Goal: Task Accomplishment & Management: Manage account settings

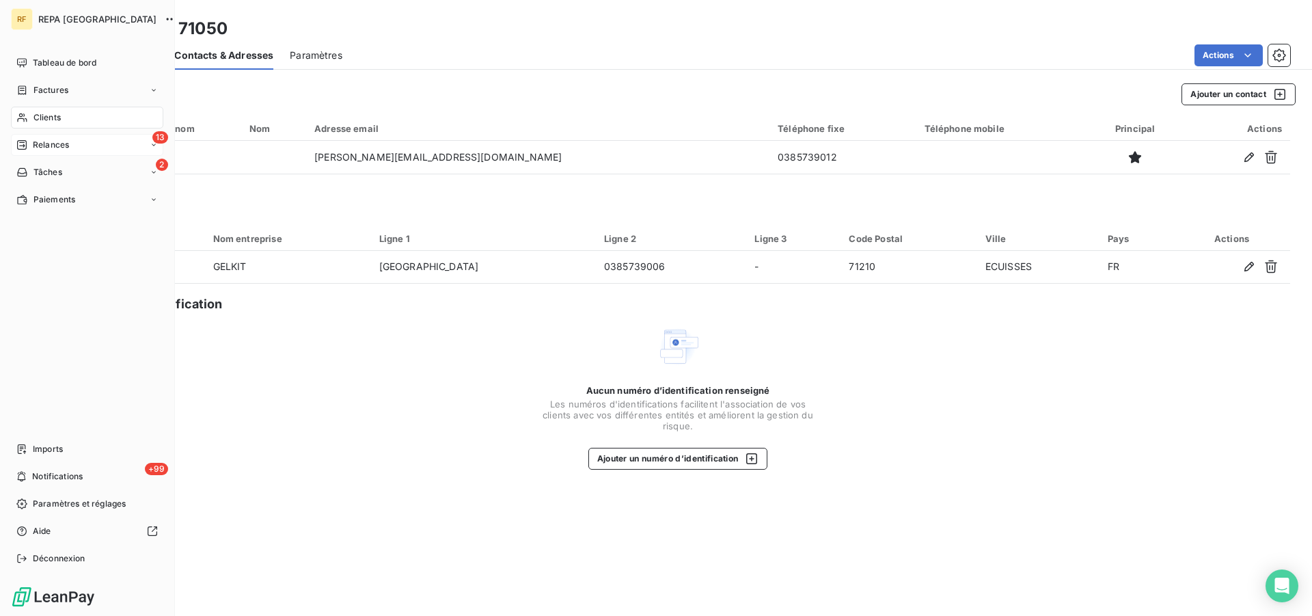
click at [21, 141] on icon at bounding box center [21, 144] width 11 height 11
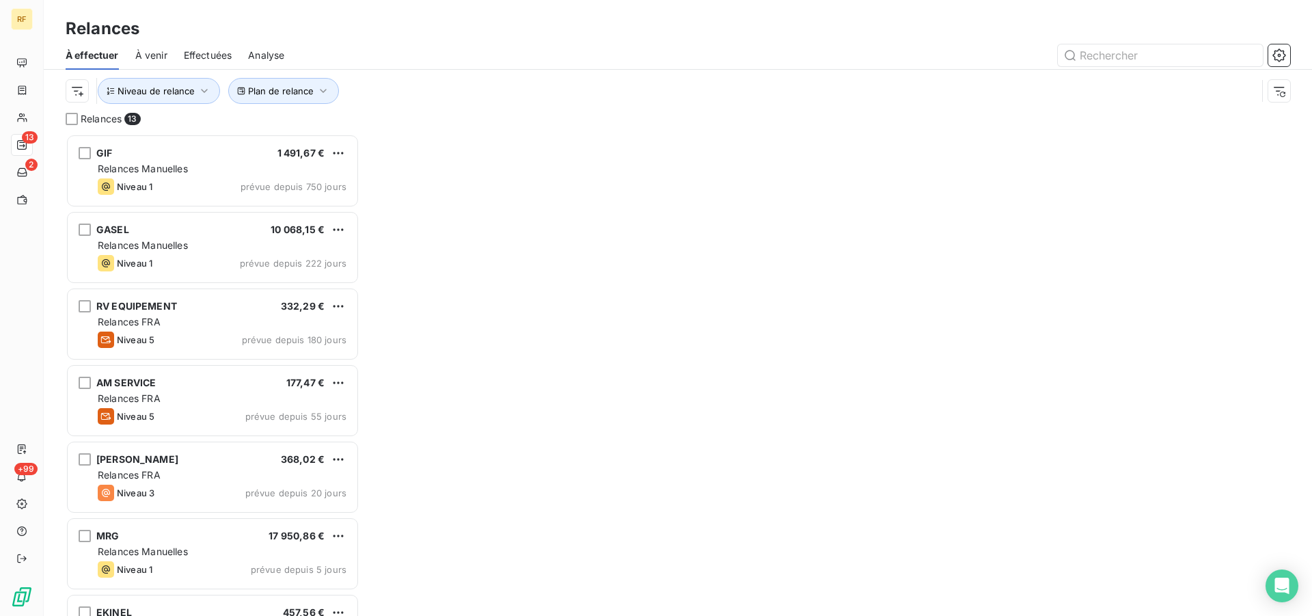
scroll to position [470, 282]
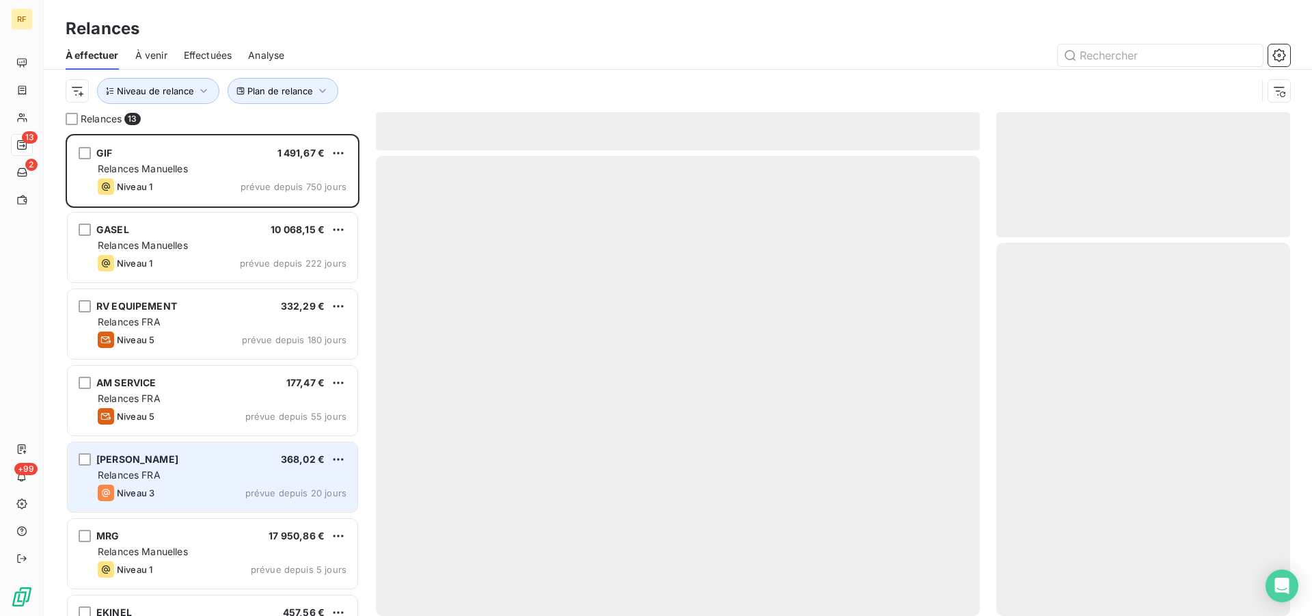
click at [187, 468] on div "Relances FRA" at bounding box center [222, 475] width 249 height 14
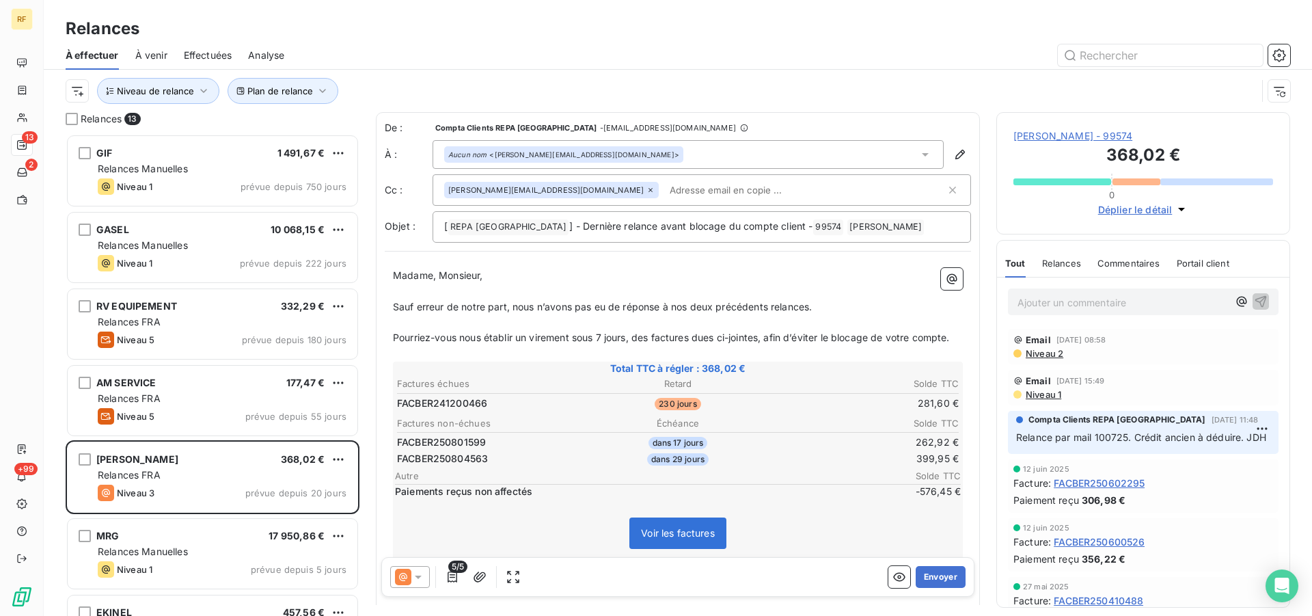
click at [1098, 308] on p "Ajouter un commentaire ﻿" at bounding box center [1123, 302] width 211 height 17
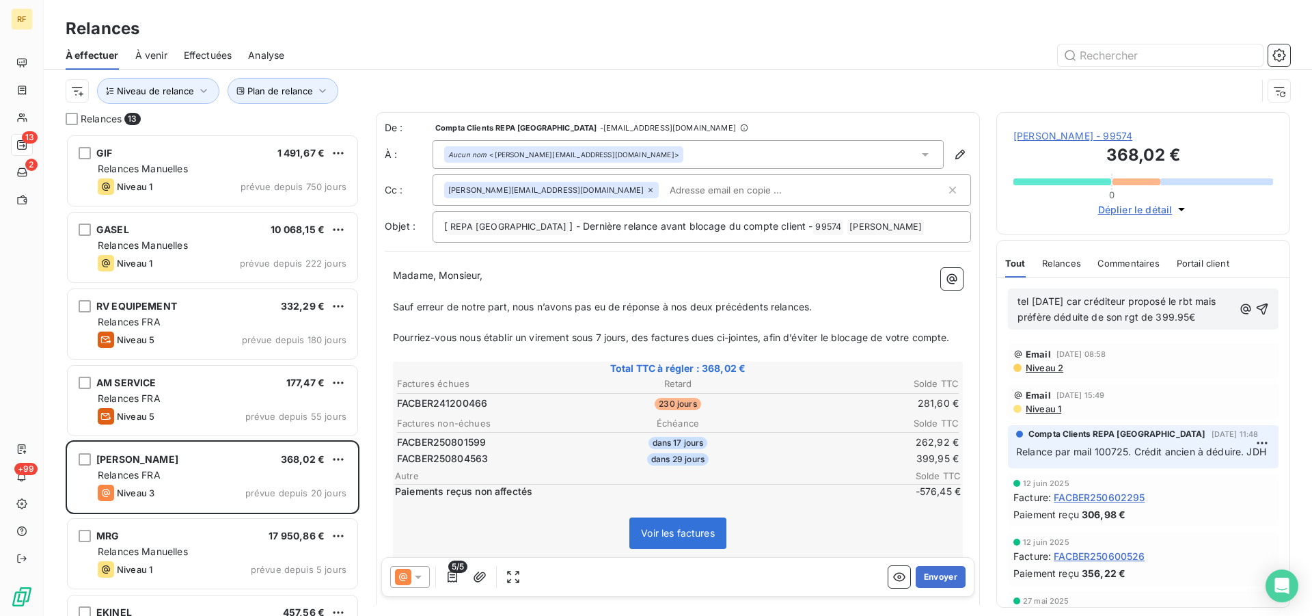
click at [1163, 318] on span "tel 20/08/25 car créditeur proposé le rbt mais préfère déduite de son rgt de 39…" at bounding box center [1119, 308] width 202 height 27
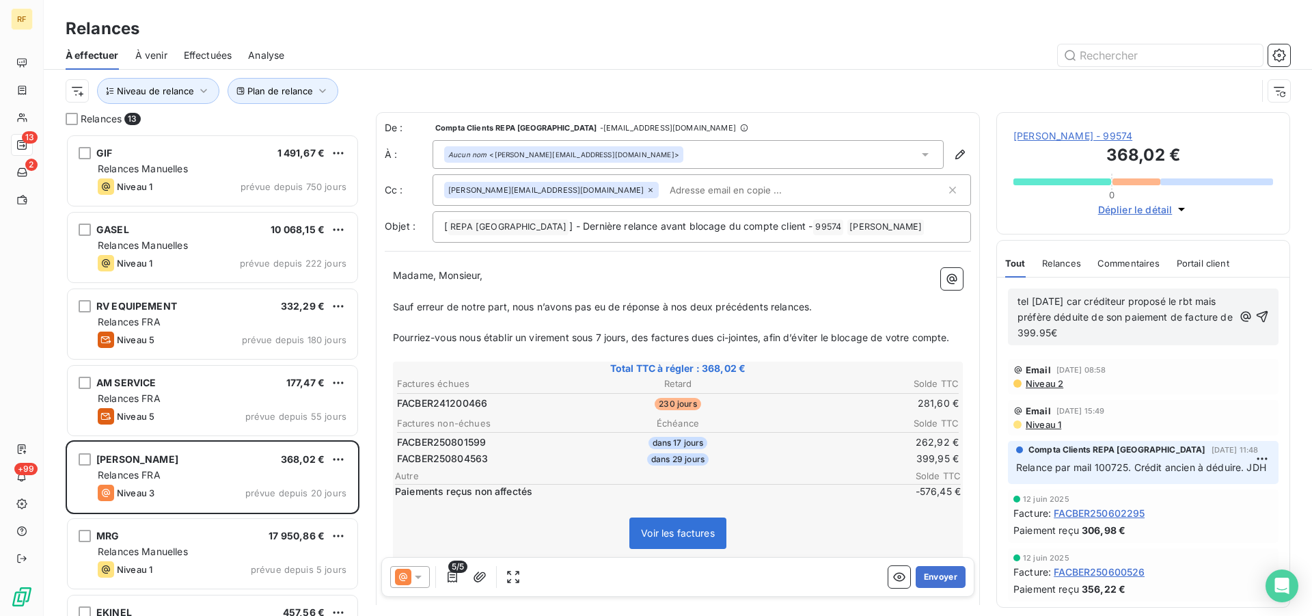
click at [1208, 337] on p "tel 20/08/25 car créditeur proposé le rbt mais préfère déduite de son paiement …" at bounding box center [1126, 317] width 216 height 47
click at [1107, 323] on span "tel 20/08/25 car créditeur proposé le rbt mais préfère déduite de son paiement …" at bounding box center [1127, 316] width 218 height 43
click at [1139, 329] on p "tel 20/08/25 car créditeur proposé le rbt mais préfère déduire de son paiement …" at bounding box center [1126, 317] width 216 height 47
click at [1128, 338] on p "tel 20/08/25 car créditeur proposé le rbt mais préfère déduire de son paiement …" at bounding box center [1126, 317] width 216 height 47
click at [1256, 321] on icon "button" at bounding box center [1263, 317] width 14 height 14
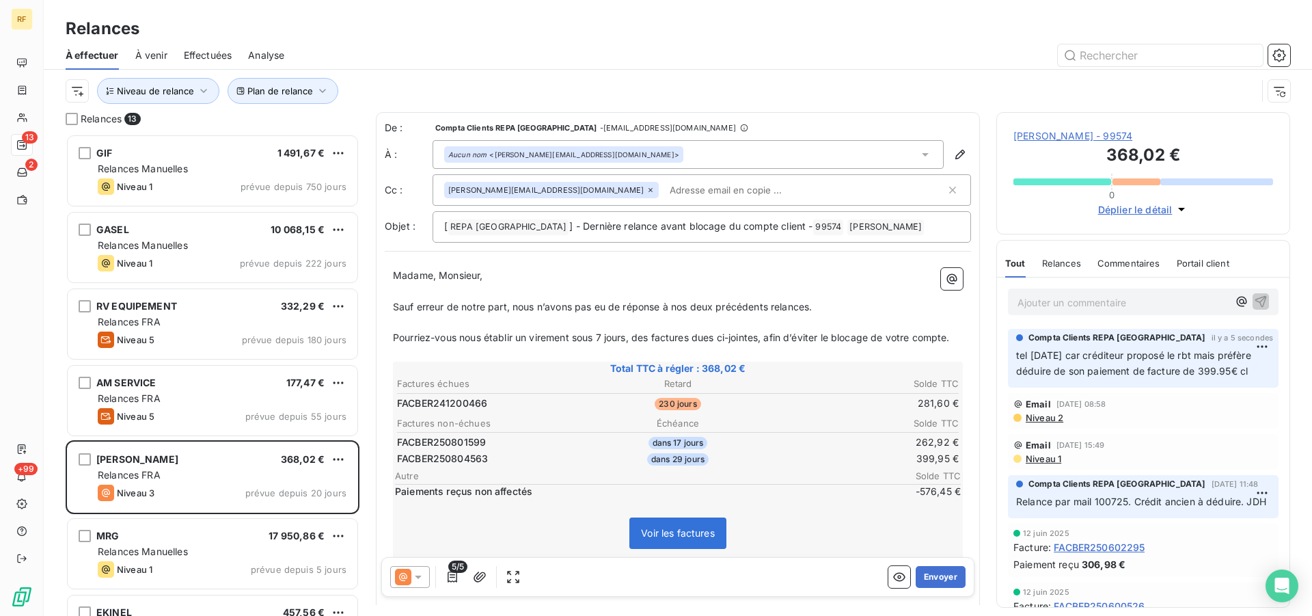
click at [1137, 137] on span "MAILLEN FREDERIC - 99574" at bounding box center [1144, 136] width 260 height 14
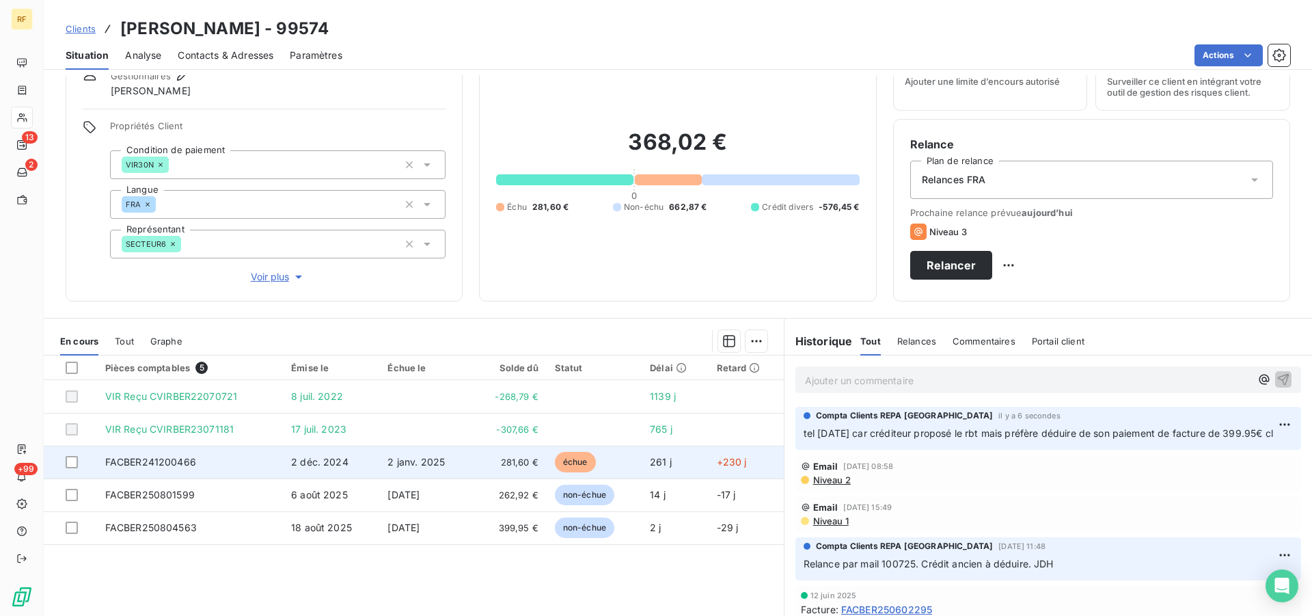
scroll to position [104, 0]
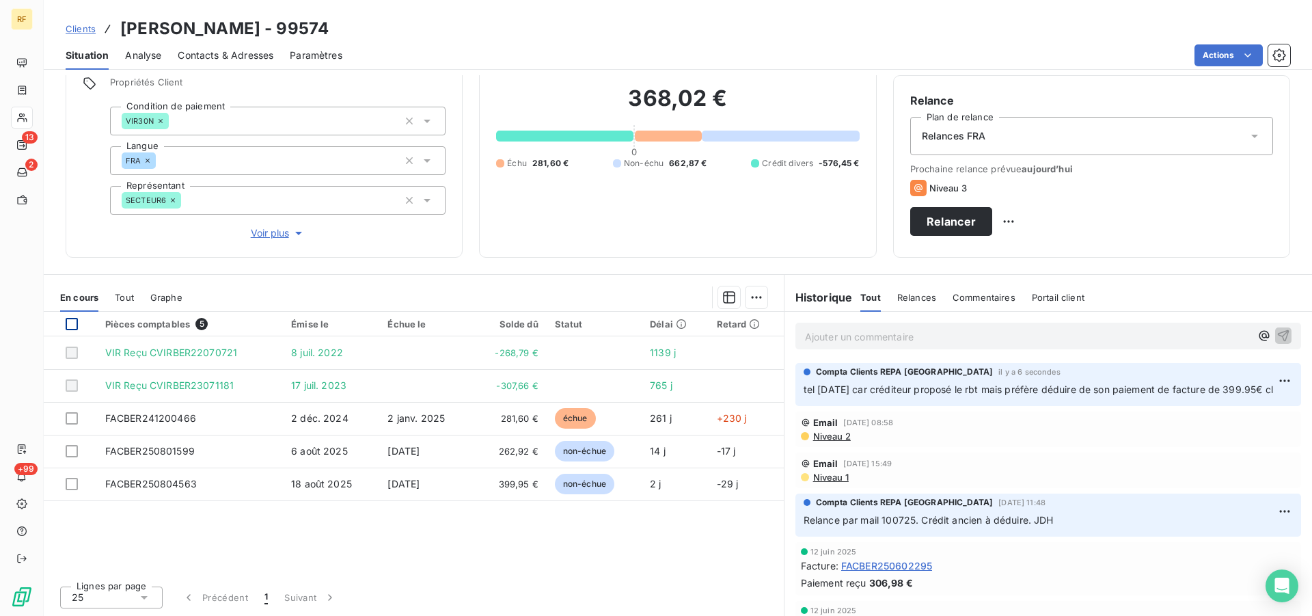
click at [73, 323] on div at bounding box center [72, 324] width 12 height 12
click at [757, 299] on html "RF 13 2 +99 Clients MAILLEN FREDERIC - 99574 Situation Analyse Contacts & Adres…" at bounding box center [656, 308] width 1312 height 616
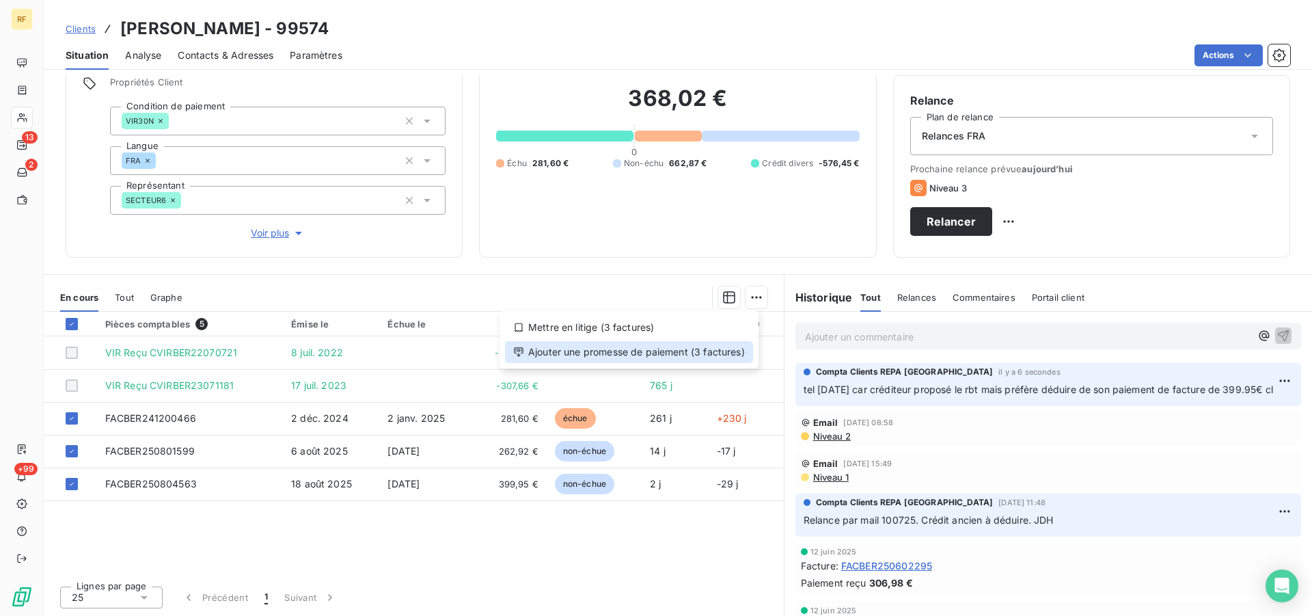
click at [687, 353] on div "Ajouter une promesse de paiement (3 factures)" at bounding box center [629, 352] width 248 height 22
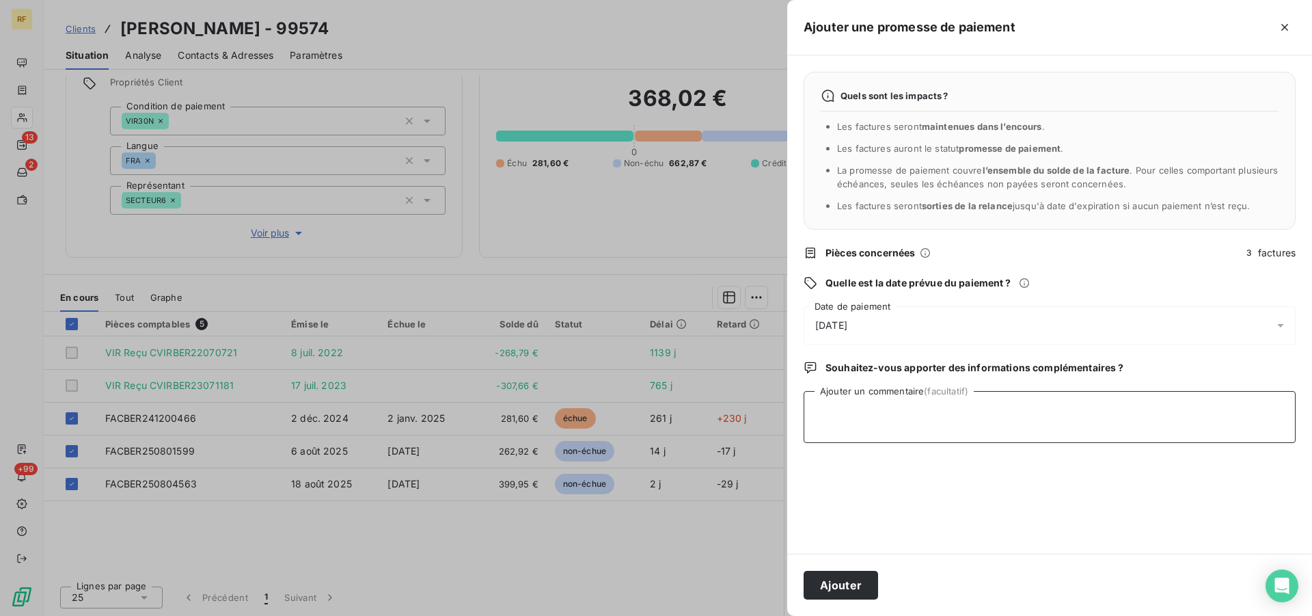
click at [868, 426] on textarea "Ajouter un commentaire (facultatif)" at bounding box center [1050, 417] width 492 height 52
type textarea "déduction crédit dans fact 399€ cl"
click at [840, 326] on span "[DATE]" at bounding box center [831, 326] width 32 height 14
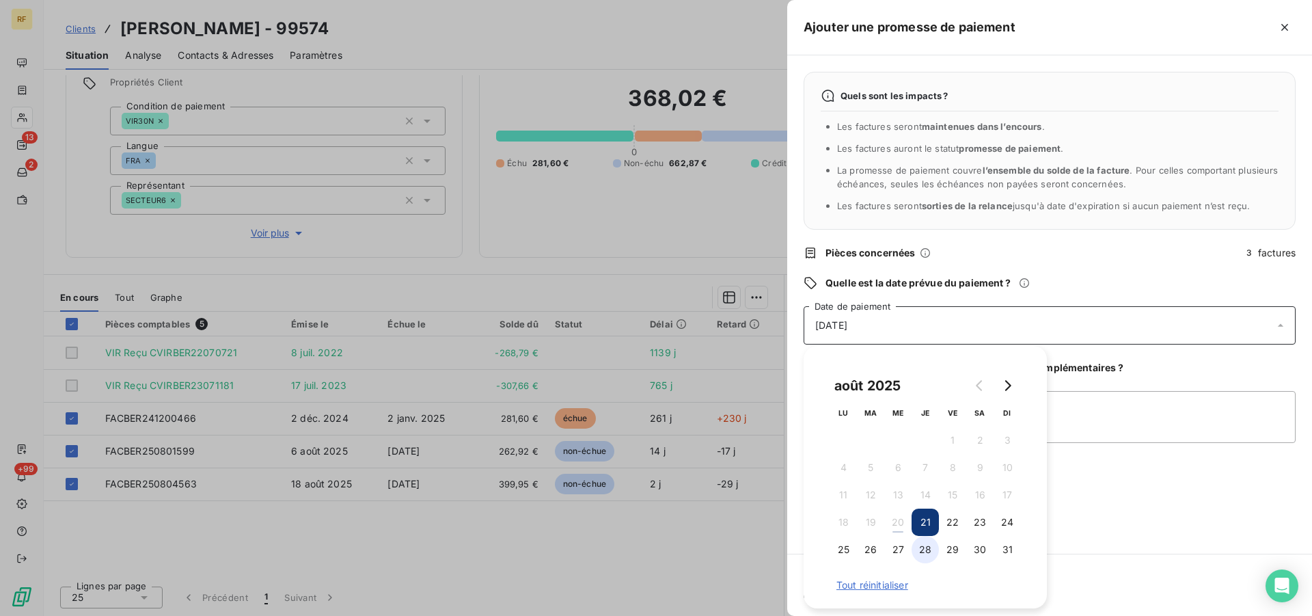
click at [927, 550] on button "28" at bounding box center [925, 549] width 27 height 27
click at [1126, 417] on textarea "déduction crédit dans fact 399€ cl" at bounding box center [1050, 417] width 492 height 52
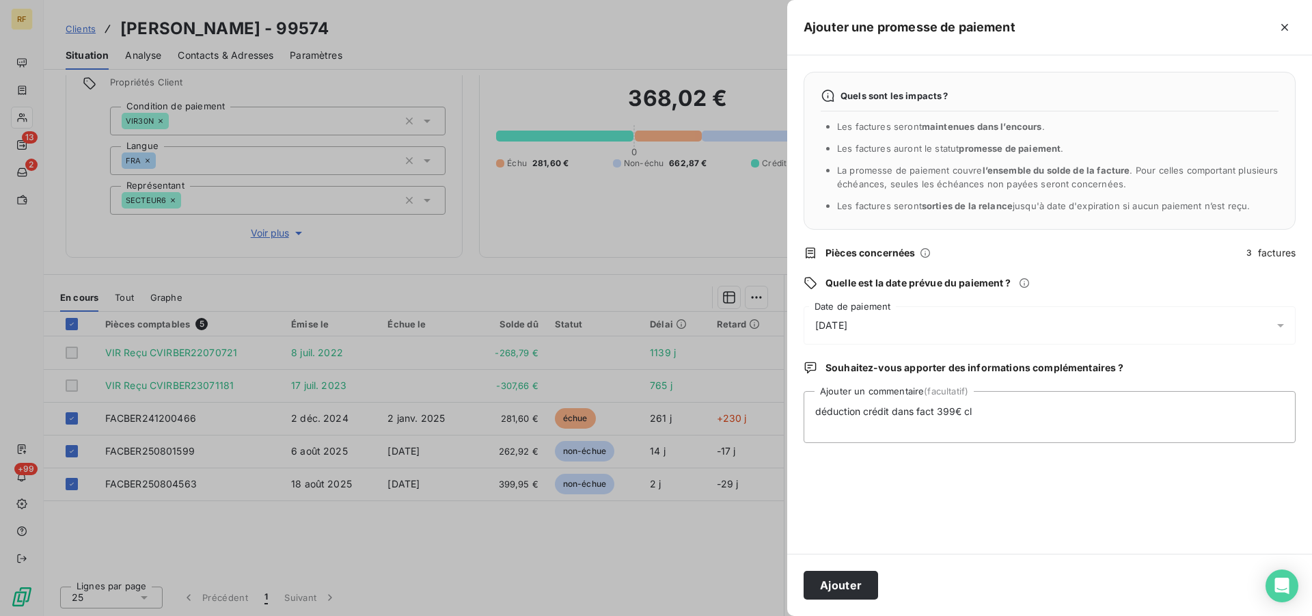
click at [848, 322] on span "28/08/2025" at bounding box center [831, 326] width 32 height 14
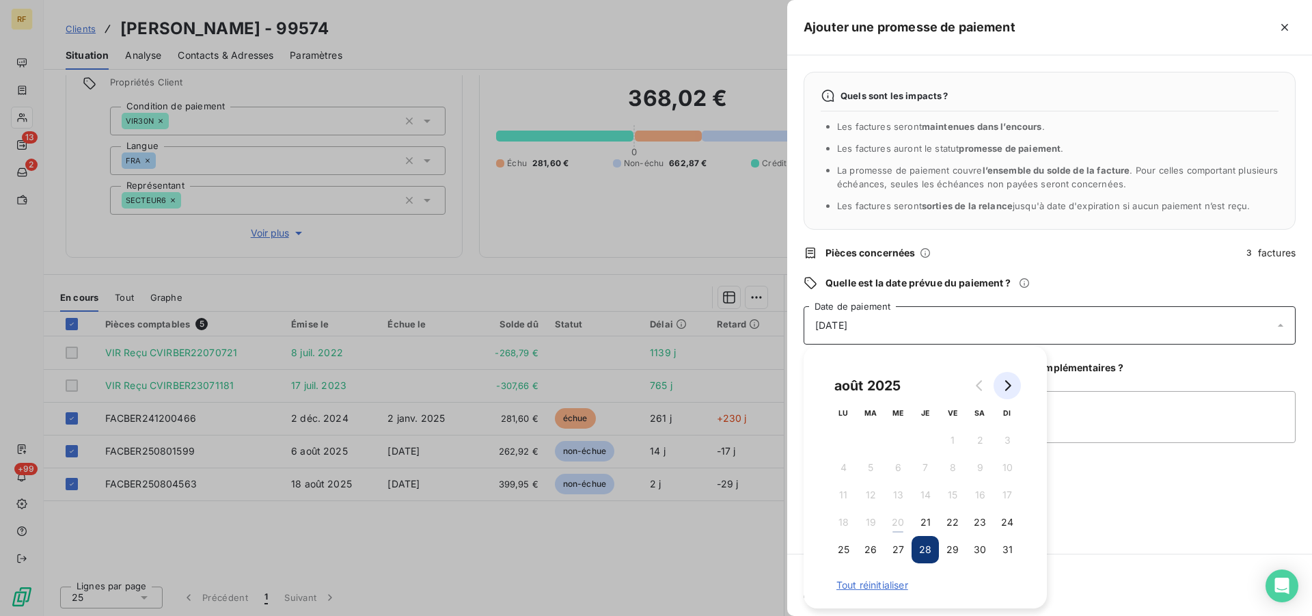
click at [1008, 379] on button "Go to next month" at bounding box center [1007, 385] width 27 height 27
click at [871, 435] on button "2" at bounding box center [870, 440] width 27 height 27
click at [1066, 417] on textarea "déduction crédit dans fact 399€ cl" at bounding box center [1050, 417] width 492 height 52
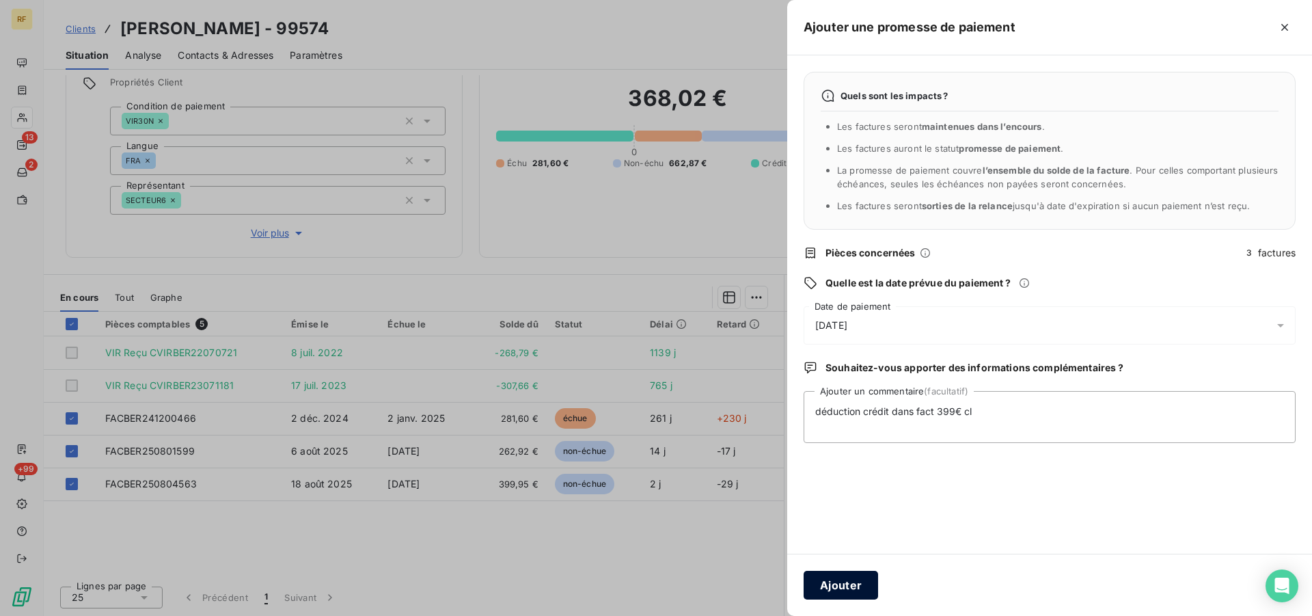
click at [848, 589] on button "Ajouter" at bounding box center [841, 585] width 75 height 29
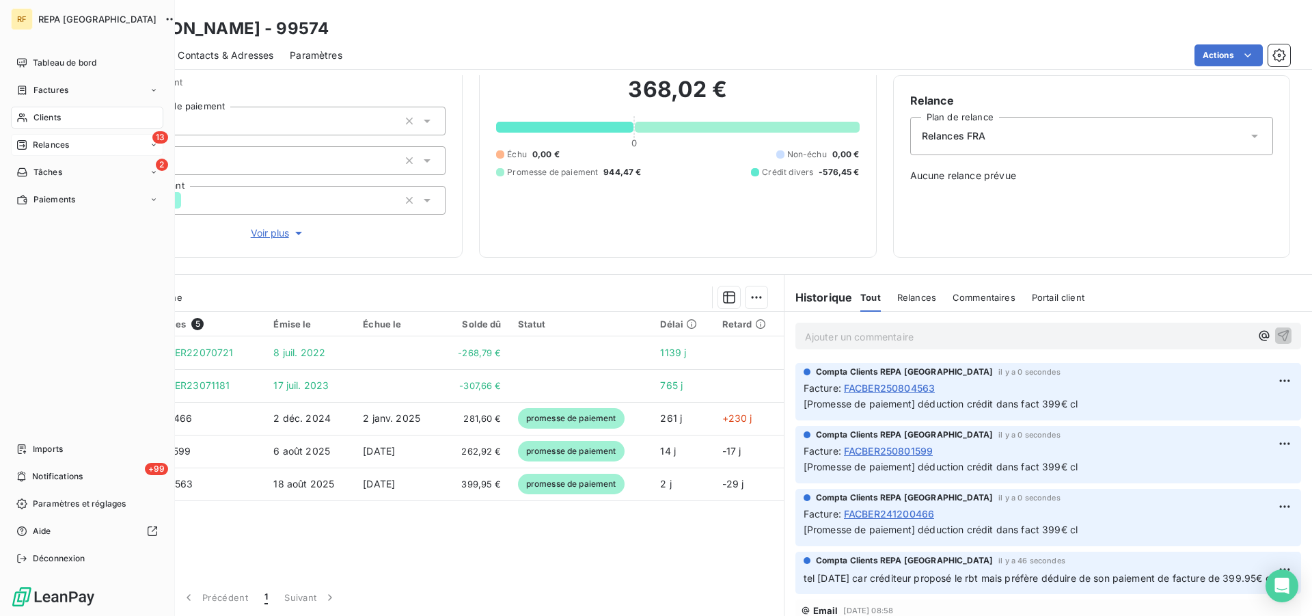
click at [43, 143] on span "Relances" at bounding box center [51, 145] width 36 height 12
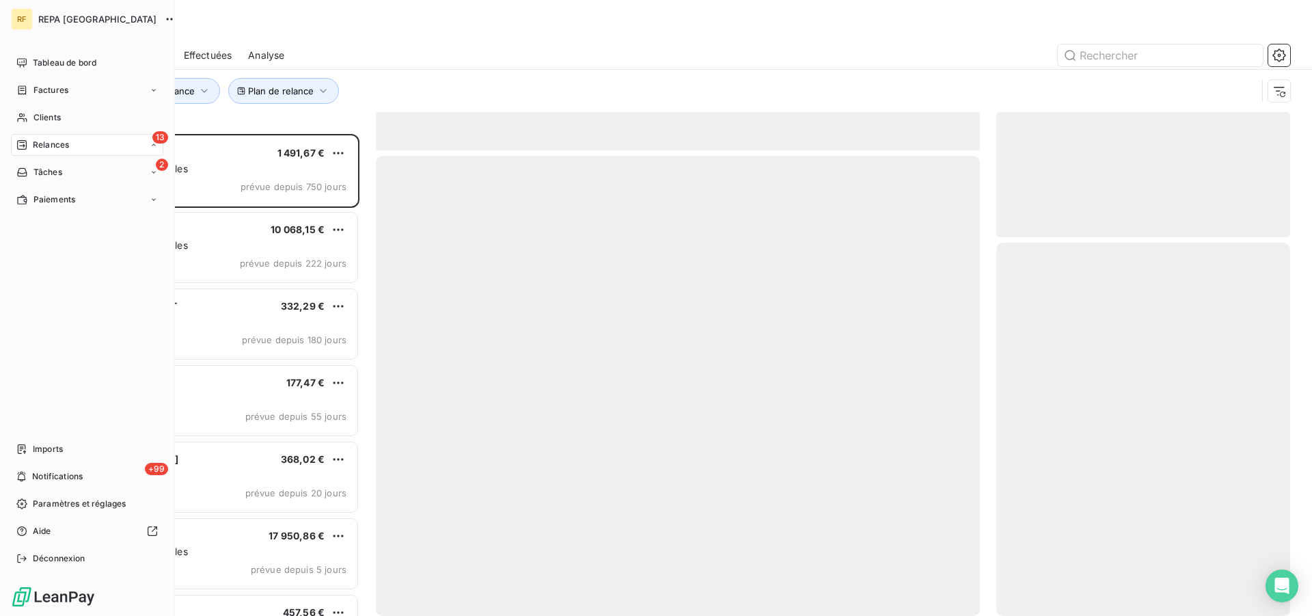
scroll to position [470, 282]
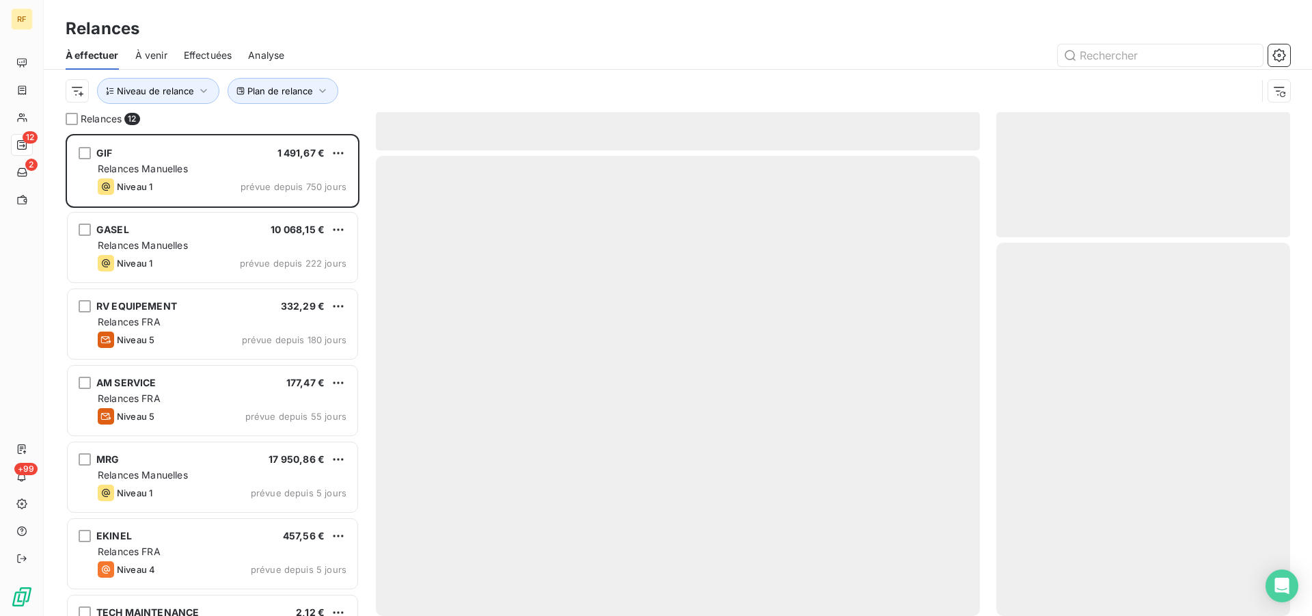
scroll to position [470, 282]
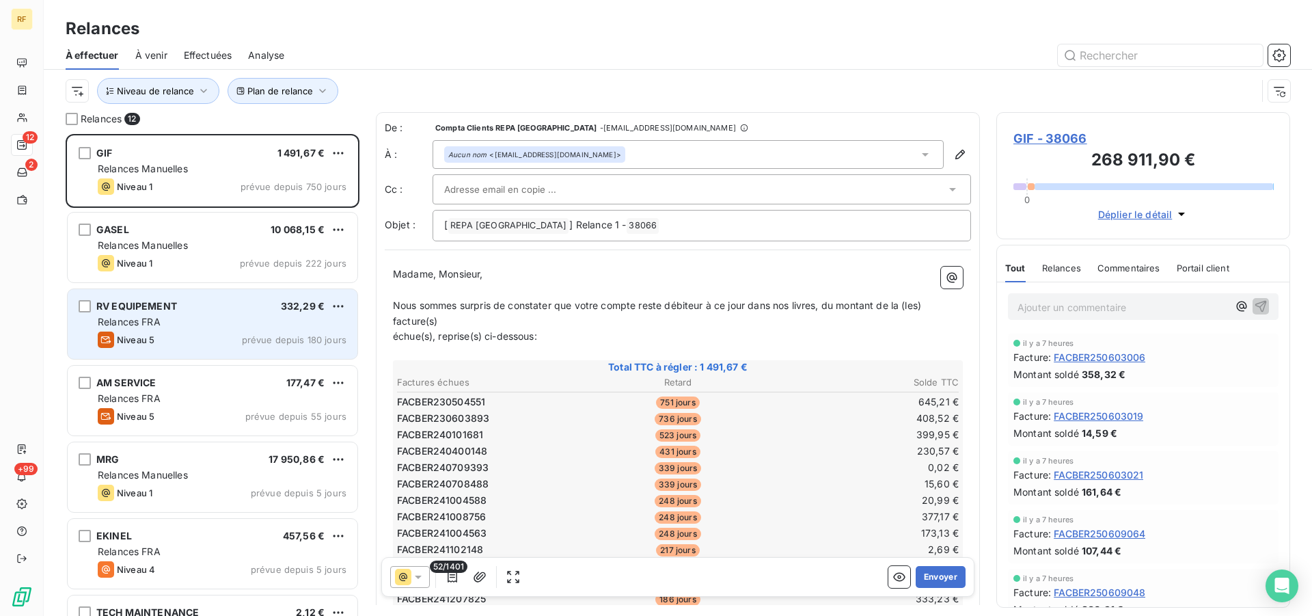
click at [195, 314] on div "RV EQUIPEMENT 332,29 € Relances FRA Niveau 5 prévue depuis 180 jours" at bounding box center [213, 324] width 290 height 70
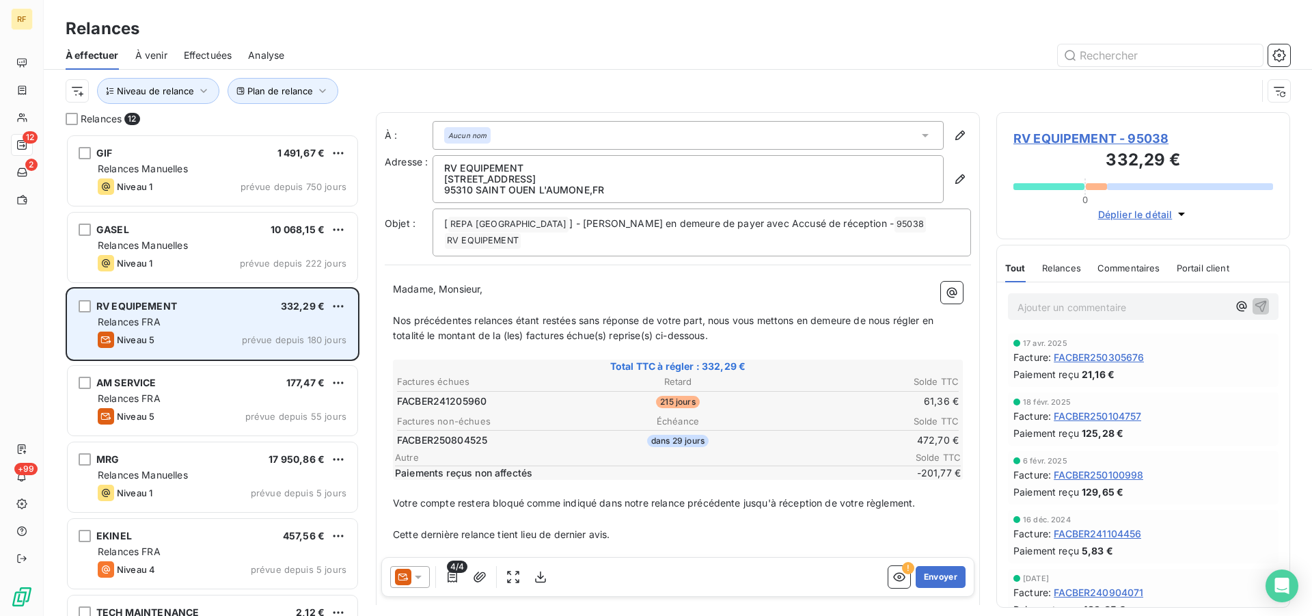
click at [240, 333] on div "Niveau 5 prévue depuis 180 jours" at bounding box center [222, 339] width 249 height 16
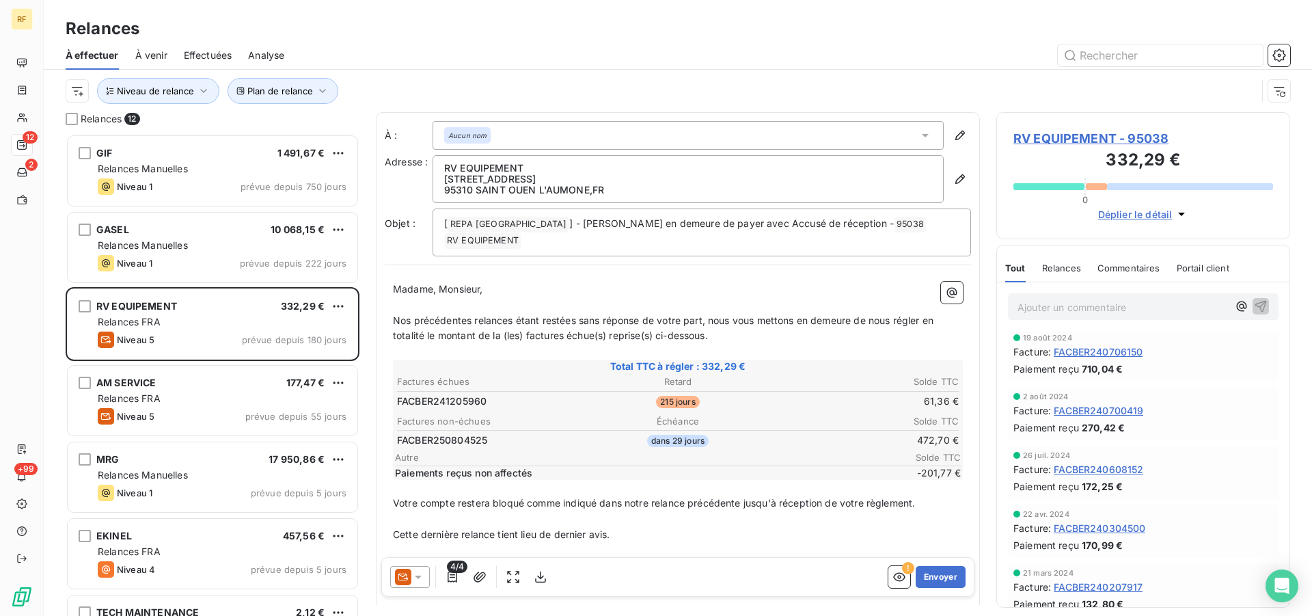
scroll to position [418, 0]
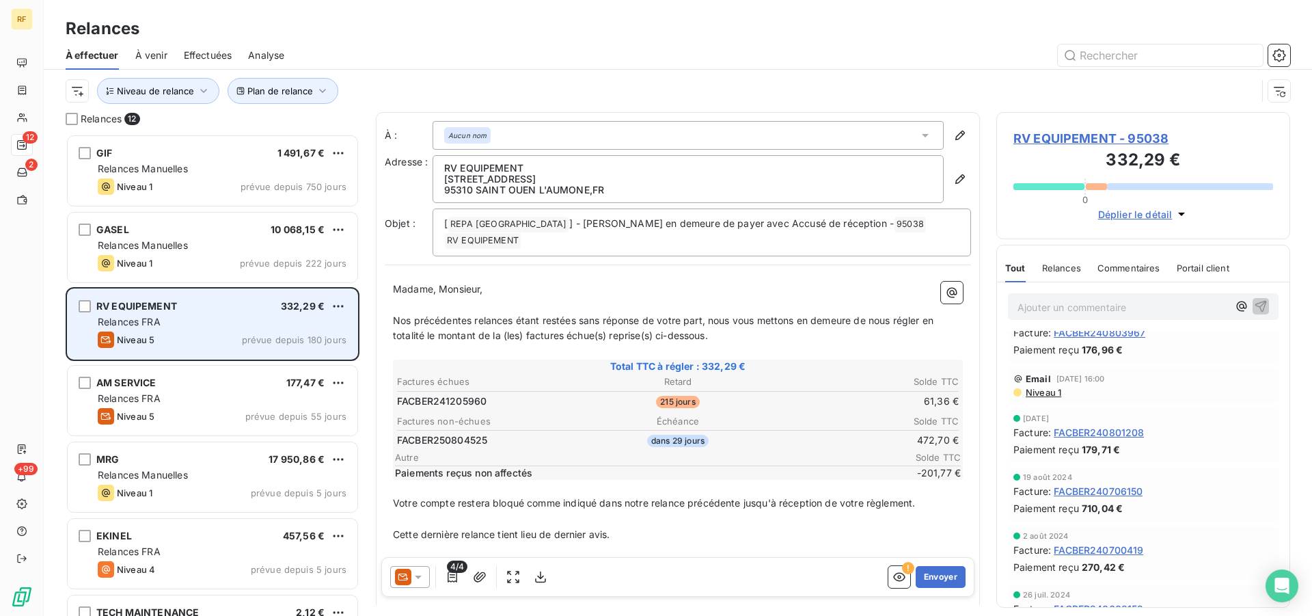
click at [208, 336] on div "Niveau 5 prévue depuis 180 jours" at bounding box center [222, 339] width 249 height 16
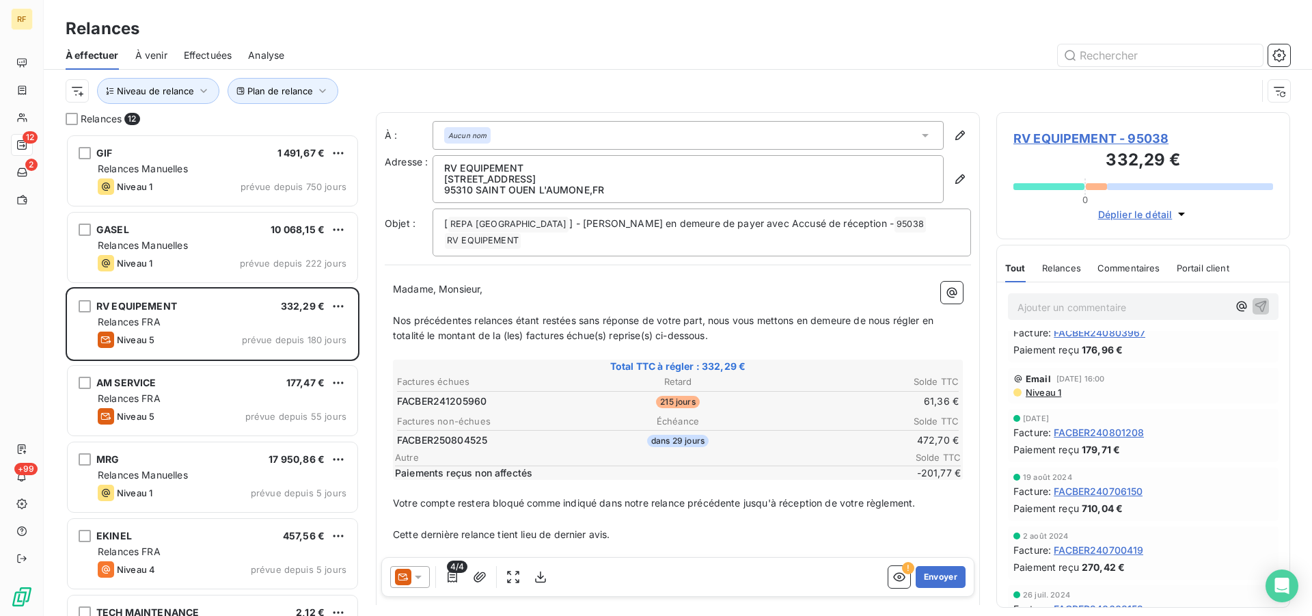
click at [420, 578] on icon at bounding box center [418, 577] width 14 height 14
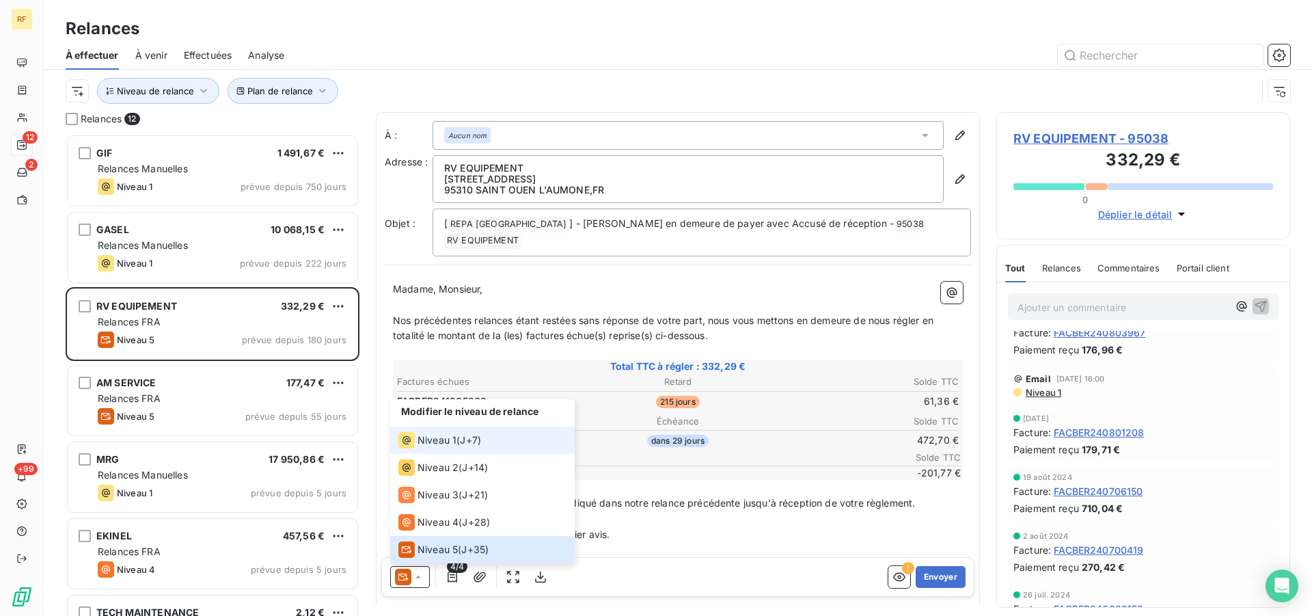
click at [444, 435] on span "Niveau 1" at bounding box center [437, 440] width 39 height 14
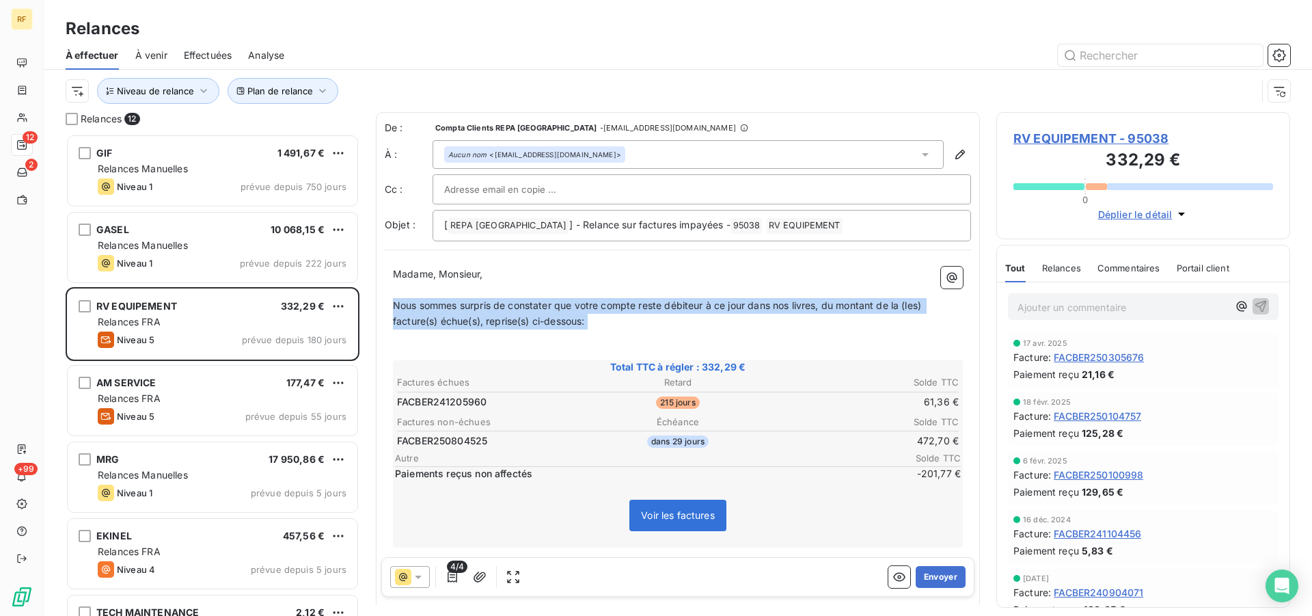
drag, startPoint x: 394, startPoint y: 303, endPoint x: 619, endPoint y: 332, distance: 227.4
click at [619, 332] on div "Madame, Monsieur, ﻿ Nous sommes surpris de constater que votre compte reste déb…" at bounding box center [678, 501] width 570 height 469
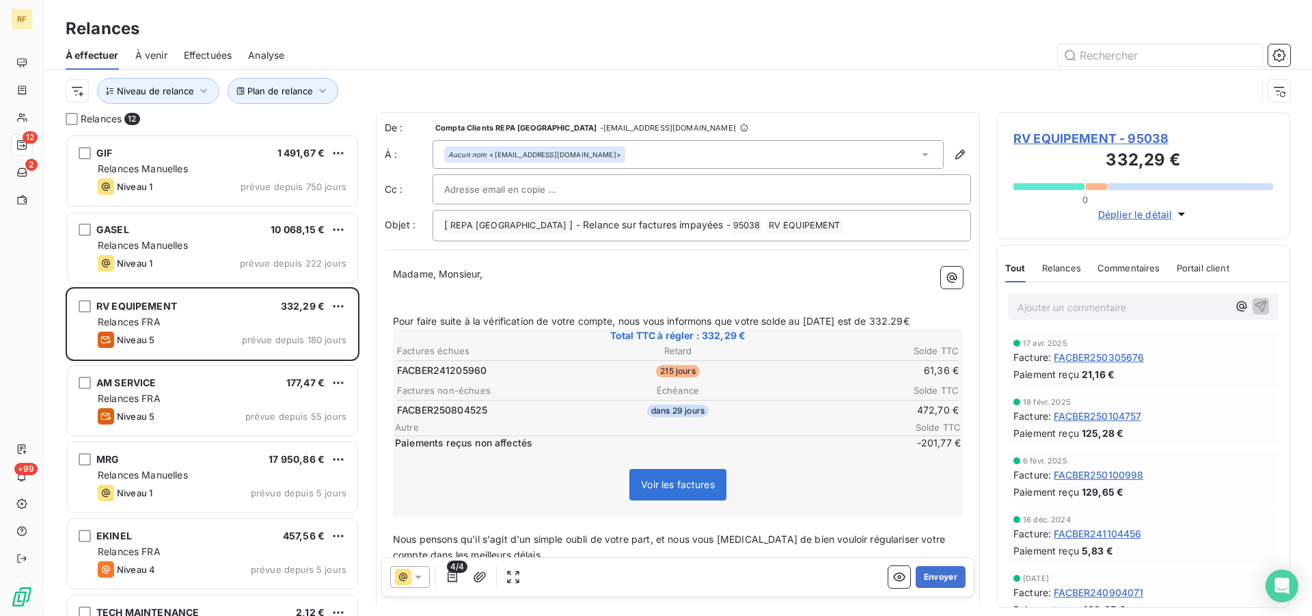
click at [941, 320] on p "Pour faire suite à la vérification de votre compte, nous vous informons que vot…" at bounding box center [678, 322] width 570 height 16
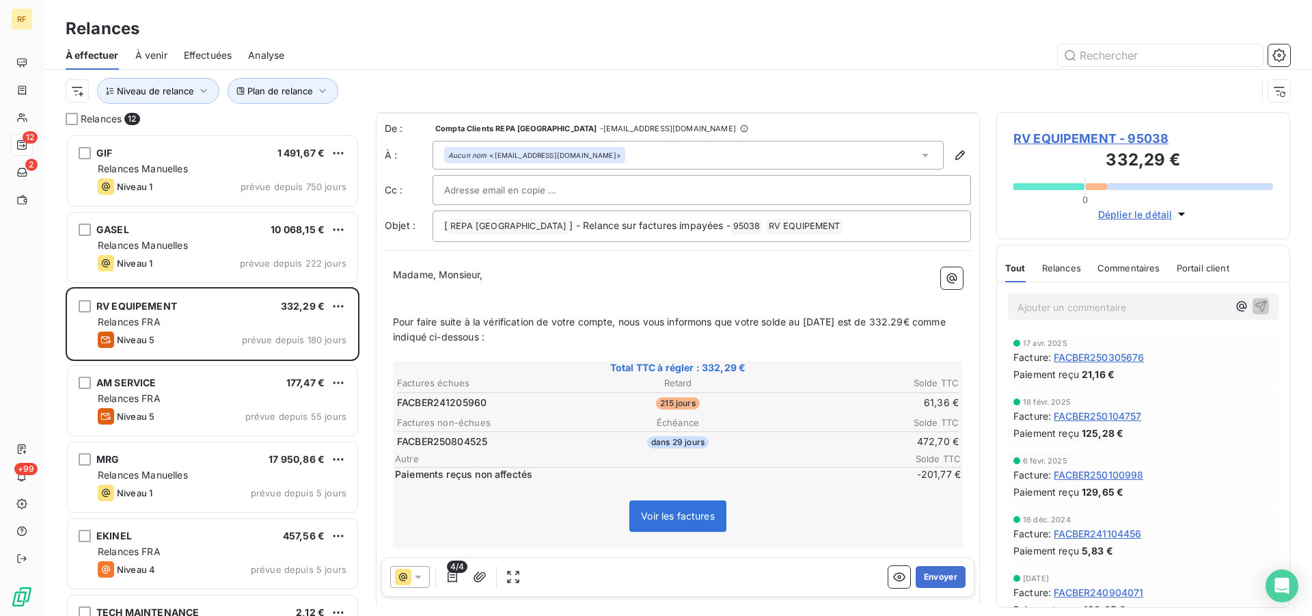
scroll to position [204, 0]
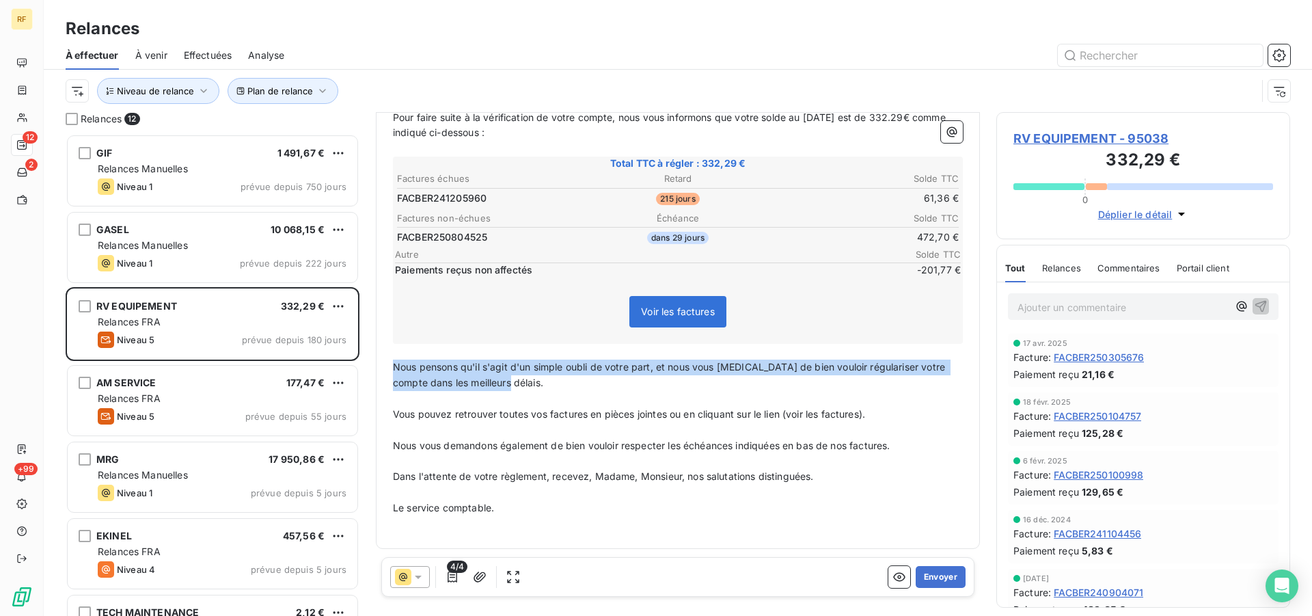
drag, startPoint x: 396, startPoint y: 365, endPoint x: 513, endPoint y: 386, distance: 118.8
click at [513, 386] on p "Nous pensons qu'il s'agit d'un simple oubli de votre part, et nous vous [MEDICA…" at bounding box center [678, 375] width 570 height 31
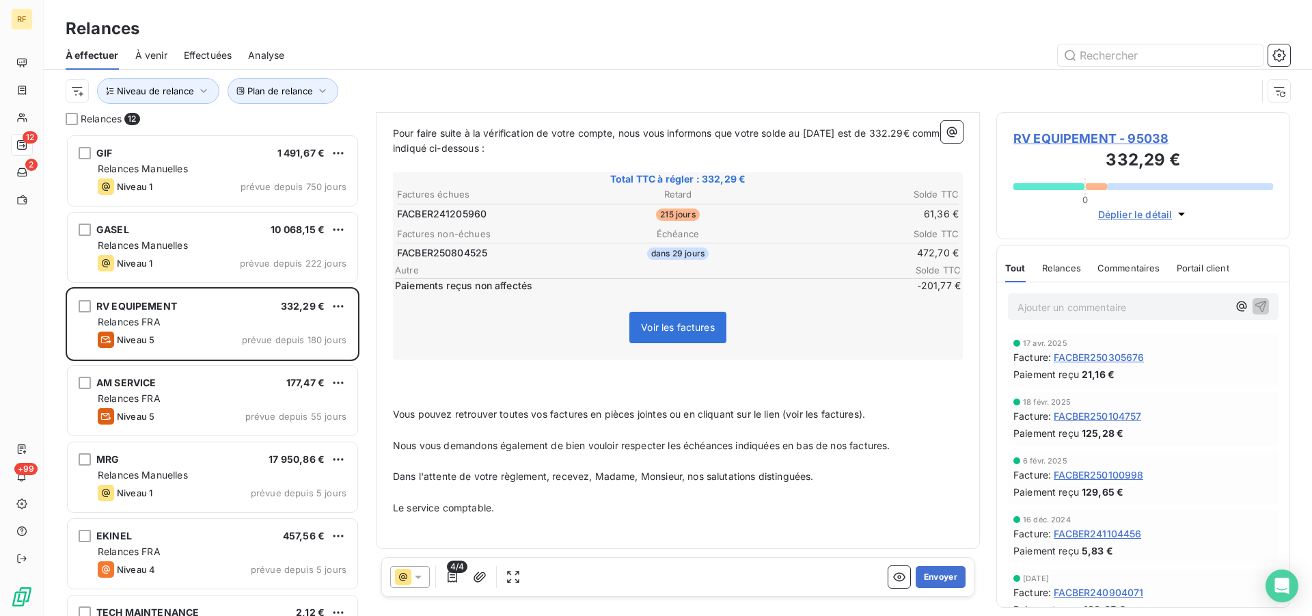
scroll to position [173, 0]
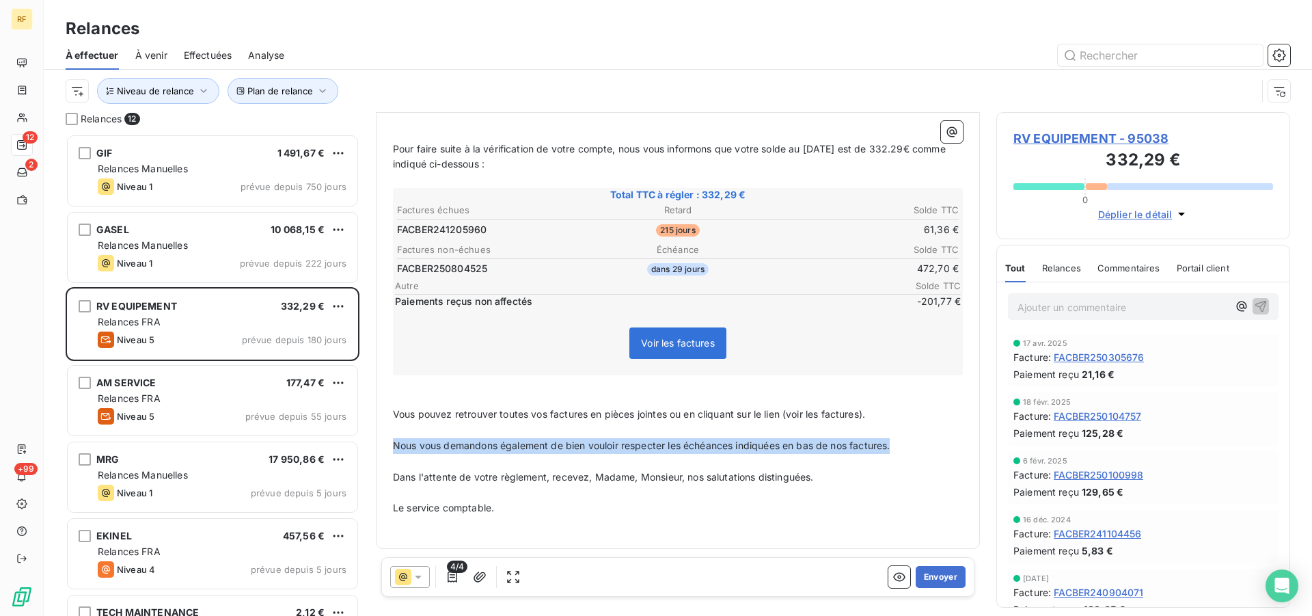
drag, startPoint x: 902, startPoint y: 448, endPoint x: 380, endPoint y: 448, distance: 521.5
click at [380, 448] on div "De : Compta Clients REPA France - [EMAIL_ADDRESS][DOMAIN_NAME] À : Aucun nom <[…" at bounding box center [678, 244] width 604 height 609
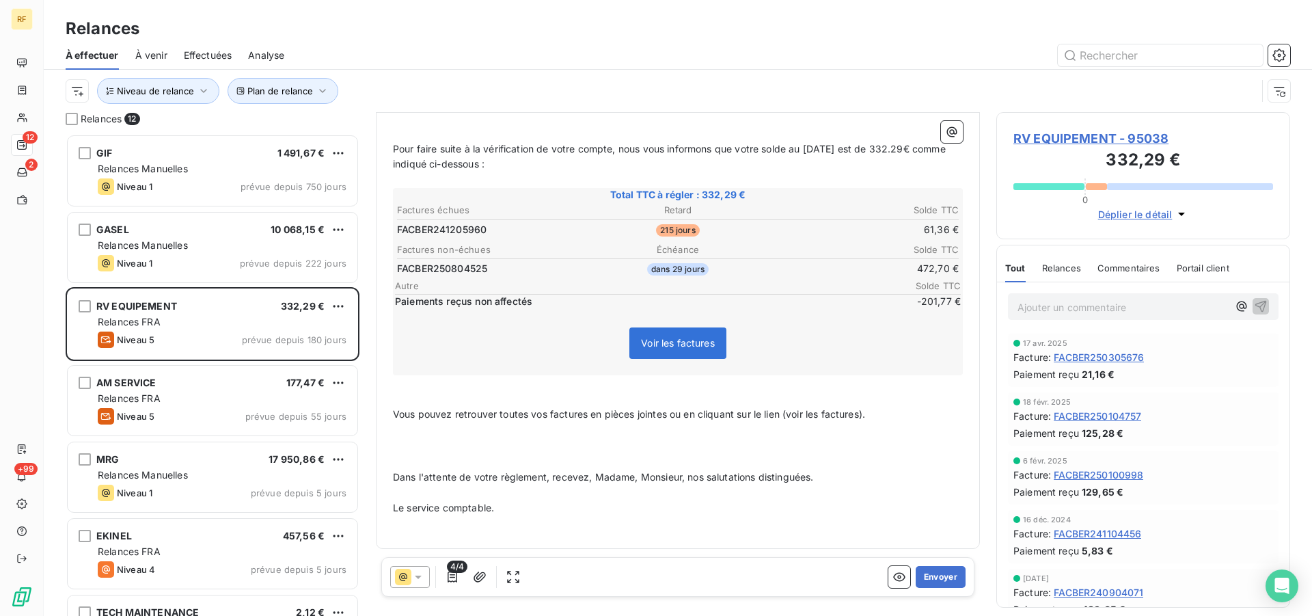
scroll to position [157, 0]
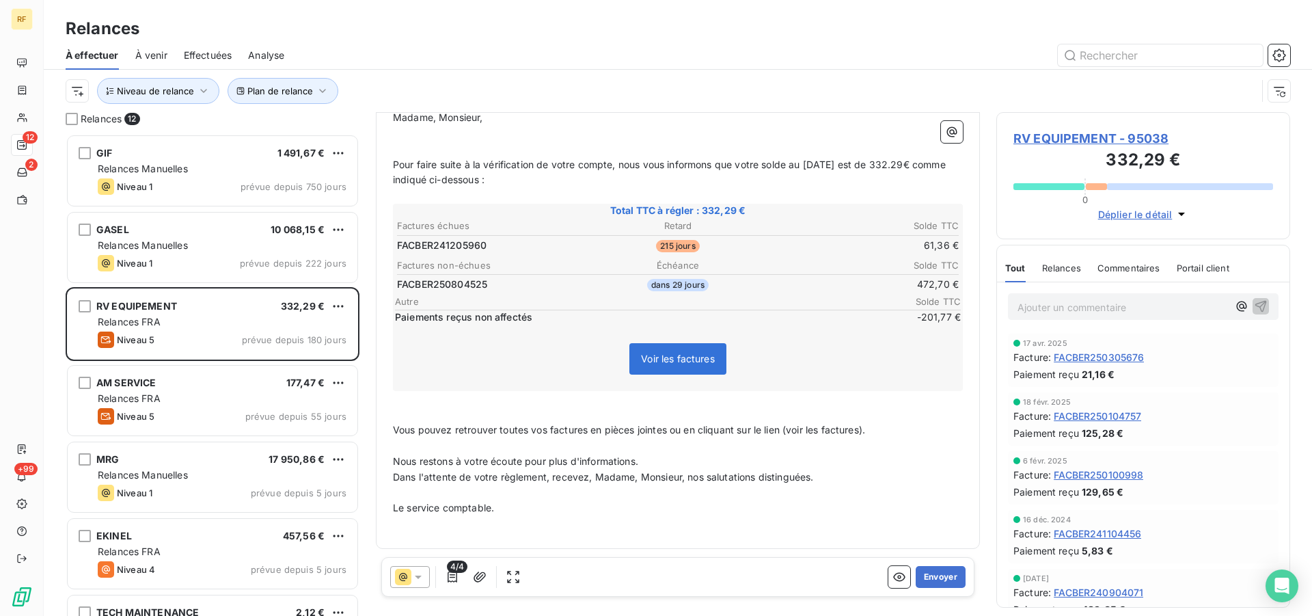
click at [892, 431] on p "Vous pouvez retrouver toutes vos factures en pièces jointes ou en cliquant sur …" at bounding box center [678, 430] width 570 height 16
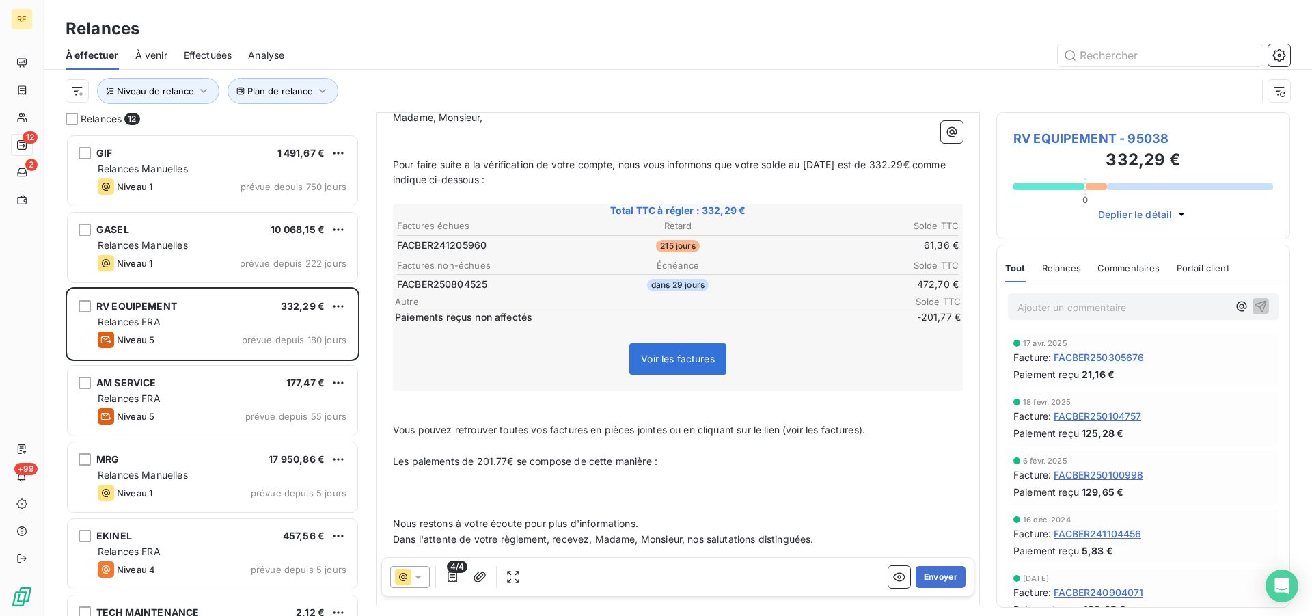
click at [506, 481] on p "﻿" at bounding box center [678, 478] width 570 height 16
click at [474, 478] on p "﻿" at bounding box center [678, 478] width 570 height 16
click at [494, 478] on p "- virement de" at bounding box center [678, 478] width 570 height 16
click at [679, 465] on p "Les paiements de 201.77€ se compose de cette manière :" at bounding box center [678, 462] width 570 height 16
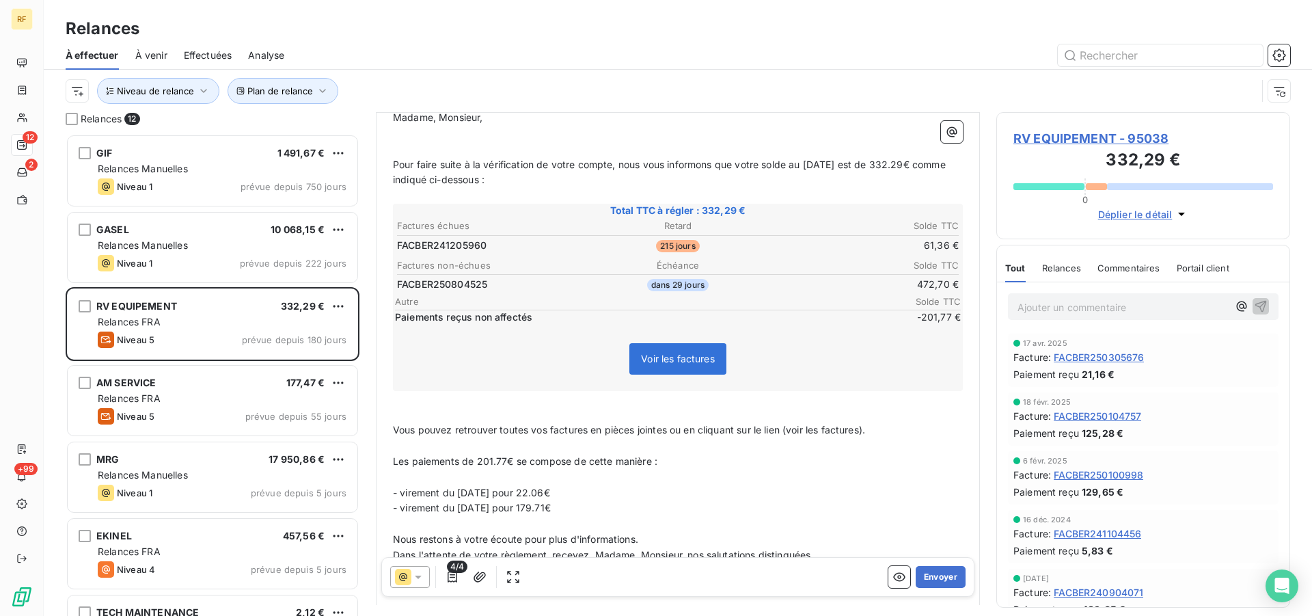
click at [669, 544] on p "Nous restons à votre écoute pour plus d'informations." at bounding box center [678, 540] width 570 height 16
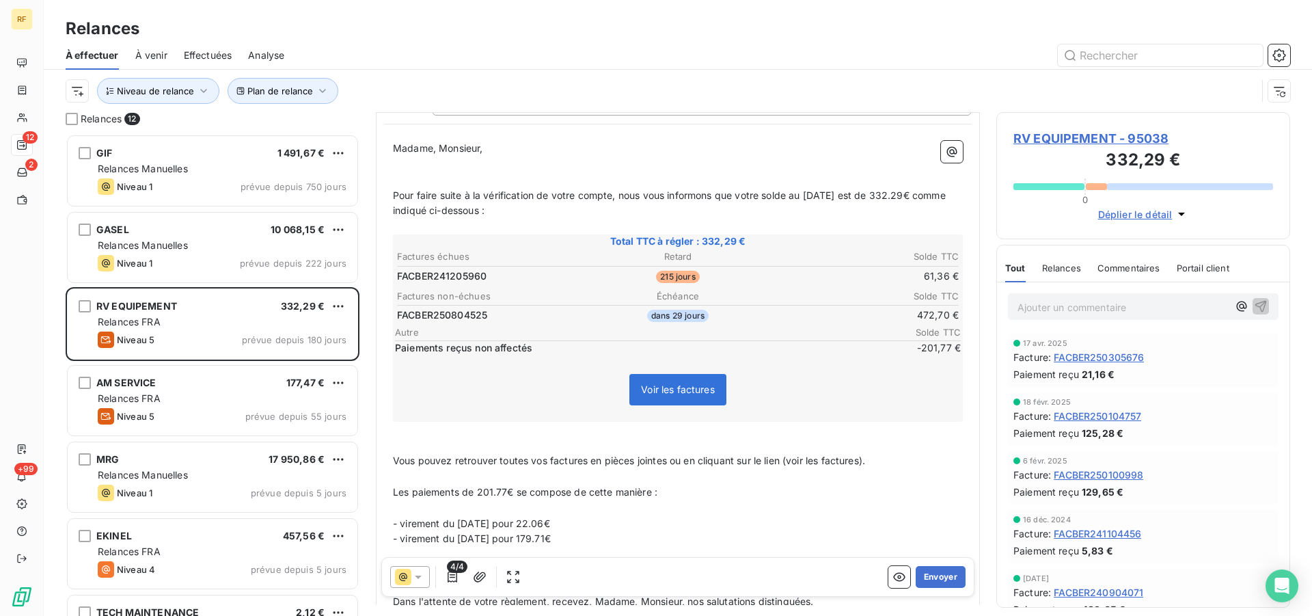
scroll to position [0, 0]
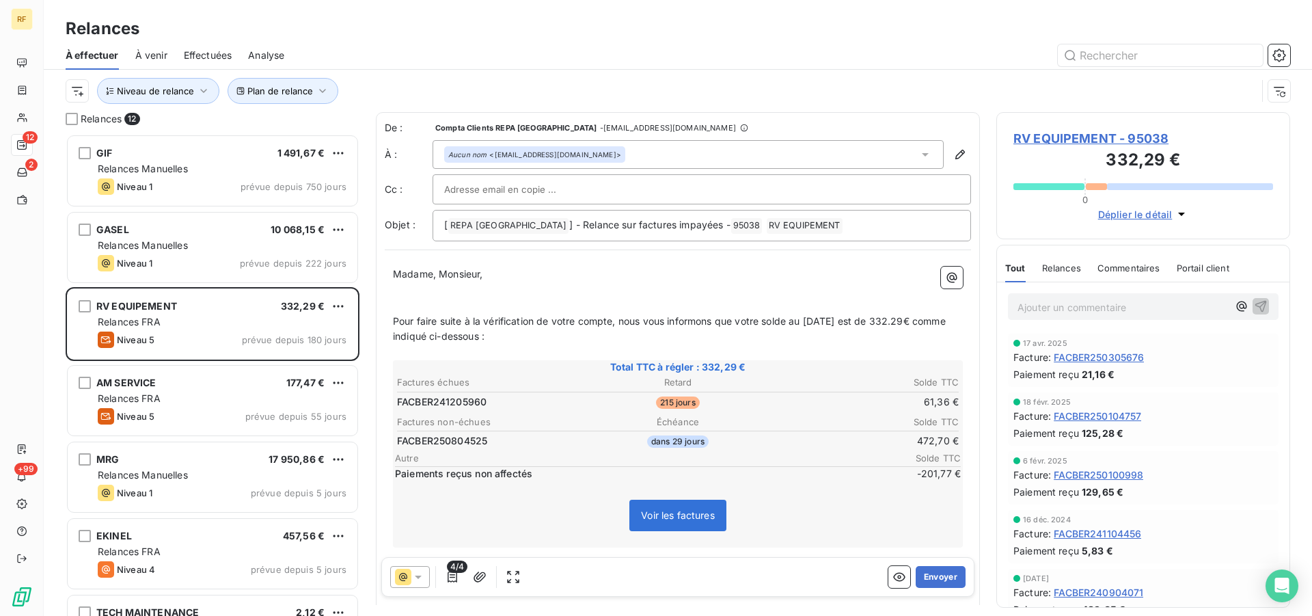
click at [1036, 142] on span "RV EQUIPEMENT - 95038" at bounding box center [1144, 138] width 260 height 18
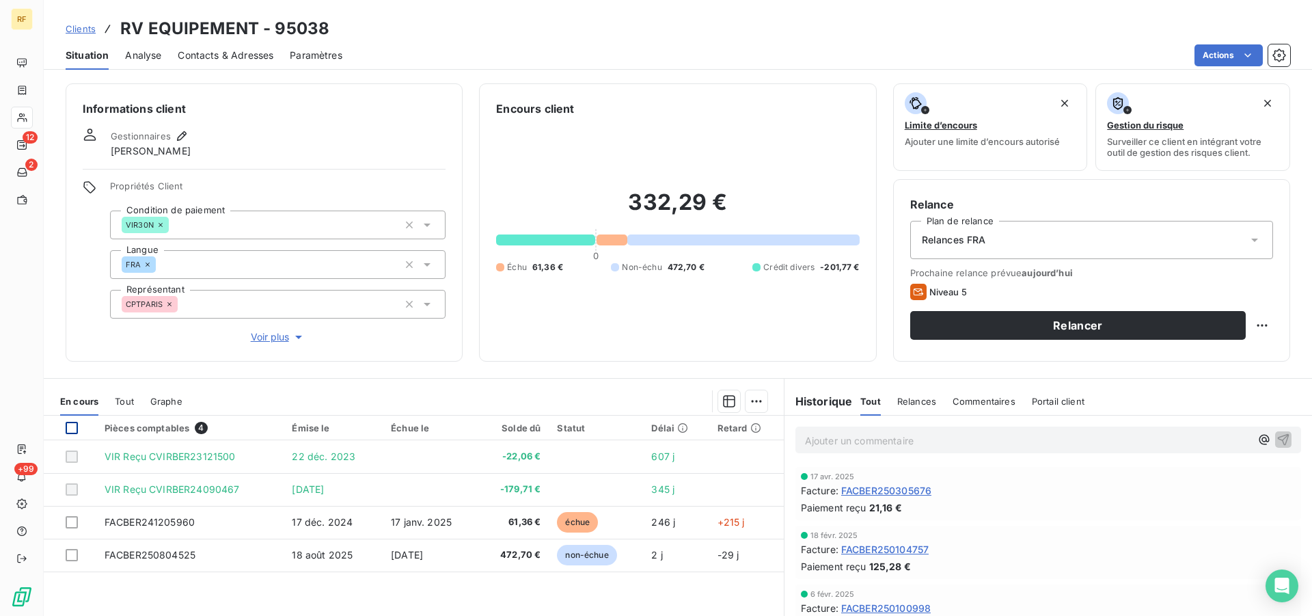
click at [75, 426] on div at bounding box center [72, 428] width 12 height 12
click at [758, 401] on html "RF 12 2 +99 Clients RV EQUIPEMENT - 95038 Situation Analyse Contacts & Adresses…" at bounding box center [656, 308] width 1312 height 616
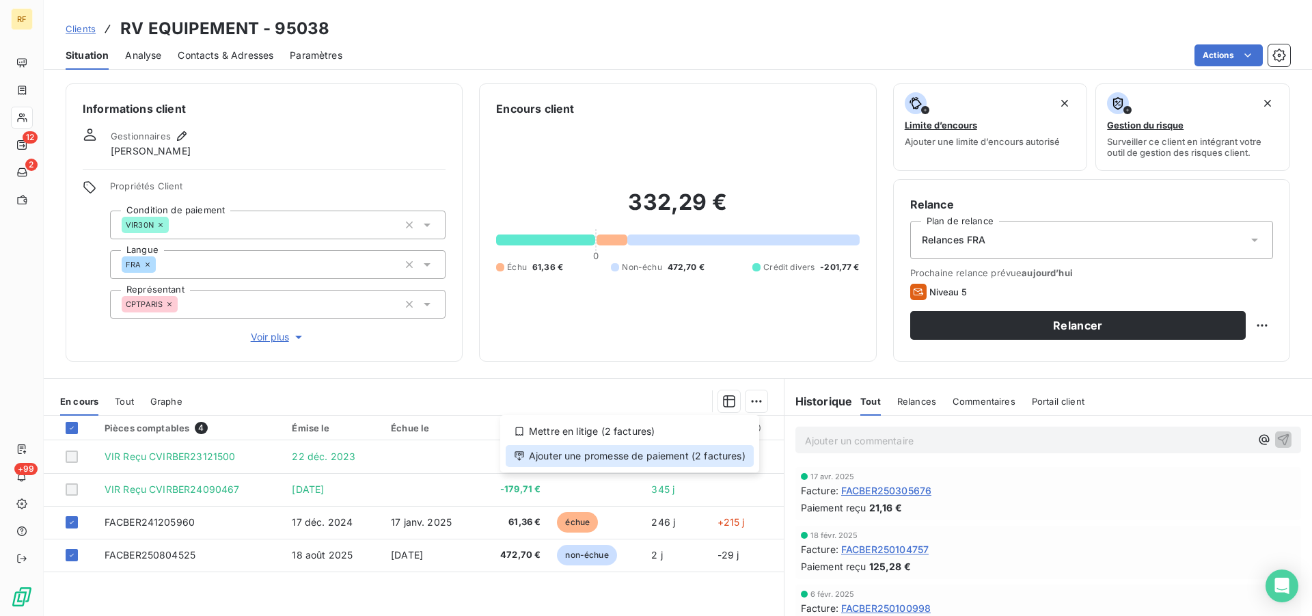
click at [610, 460] on div "Ajouter une promesse de paiement (2 factures)" at bounding box center [630, 456] width 248 height 22
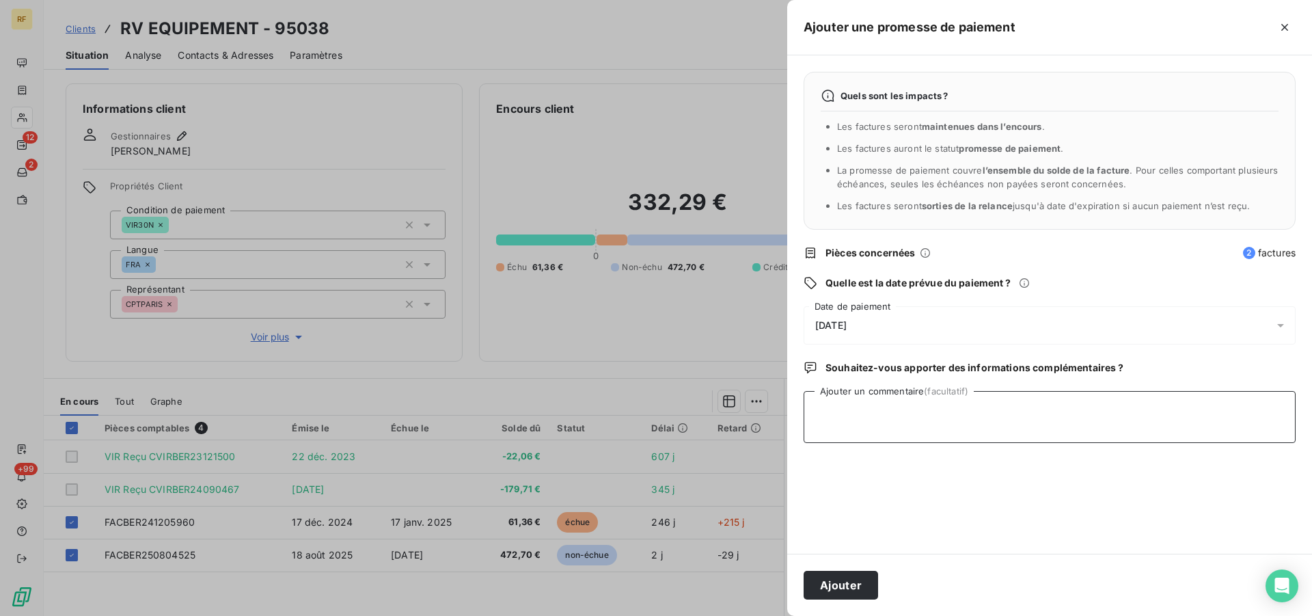
click at [889, 429] on textarea "Ajouter un commentaire (facultatif)" at bounding box center [1050, 417] width 492 height 52
type textarea "crediteur echeance [DATE] cl"
click at [846, 325] on span "[DATE]" at bounding box center [830, 325] width 31 height 11
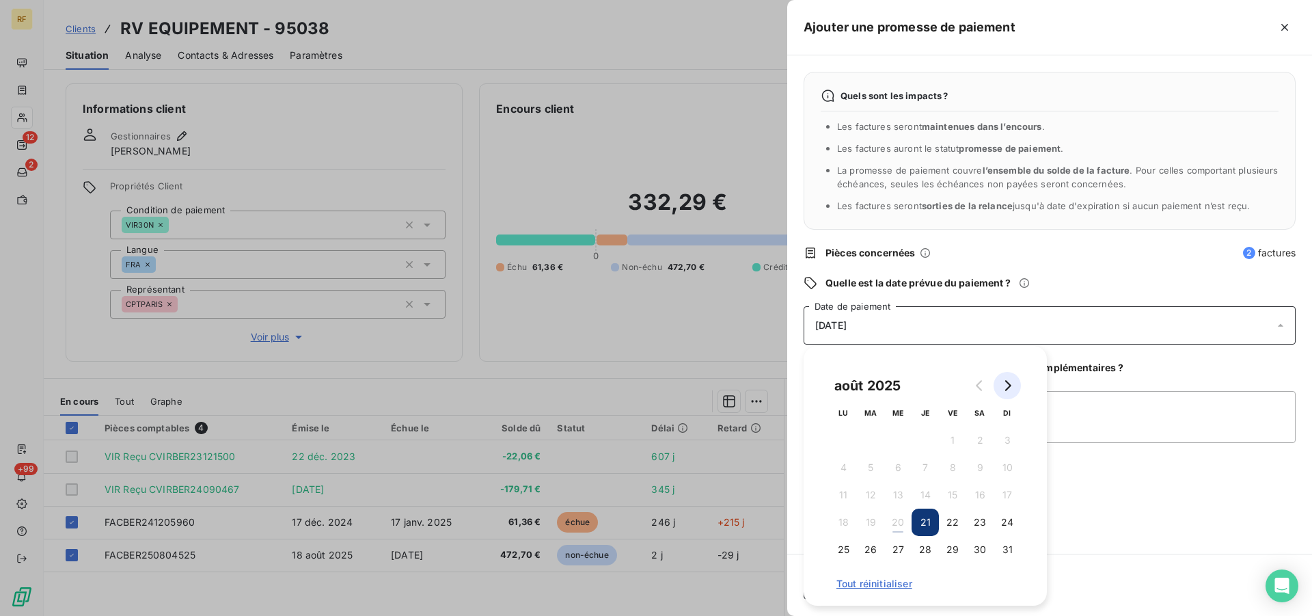
click at [1008, 388] on icon "Go to next month" at bounding box center [1008, 385] width 6 height 11
click at [934, 496] on button "18" at bounding box center [925, 494] width 27 height 27
click at [1189, 424] on textarea "crediteur echeance [DATE] cl" at bounding box center [1050, 417] width 492 height 52
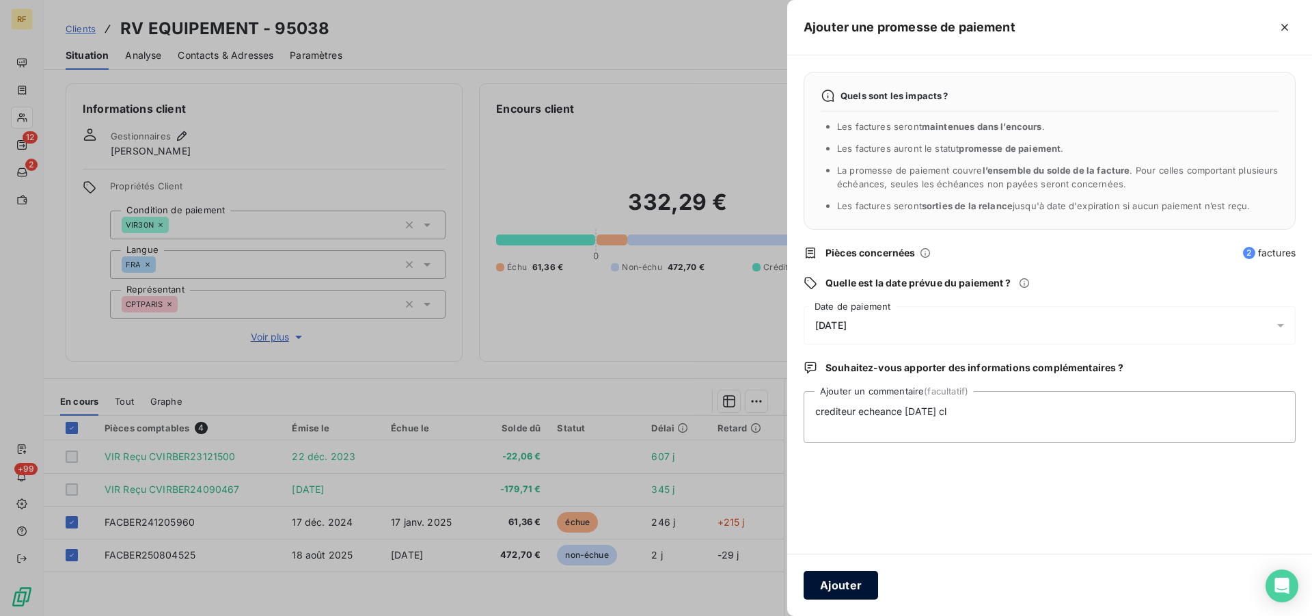
click at [854, 586] on button "Ajouter" at bounding box center [841, 585] width 75 height 29
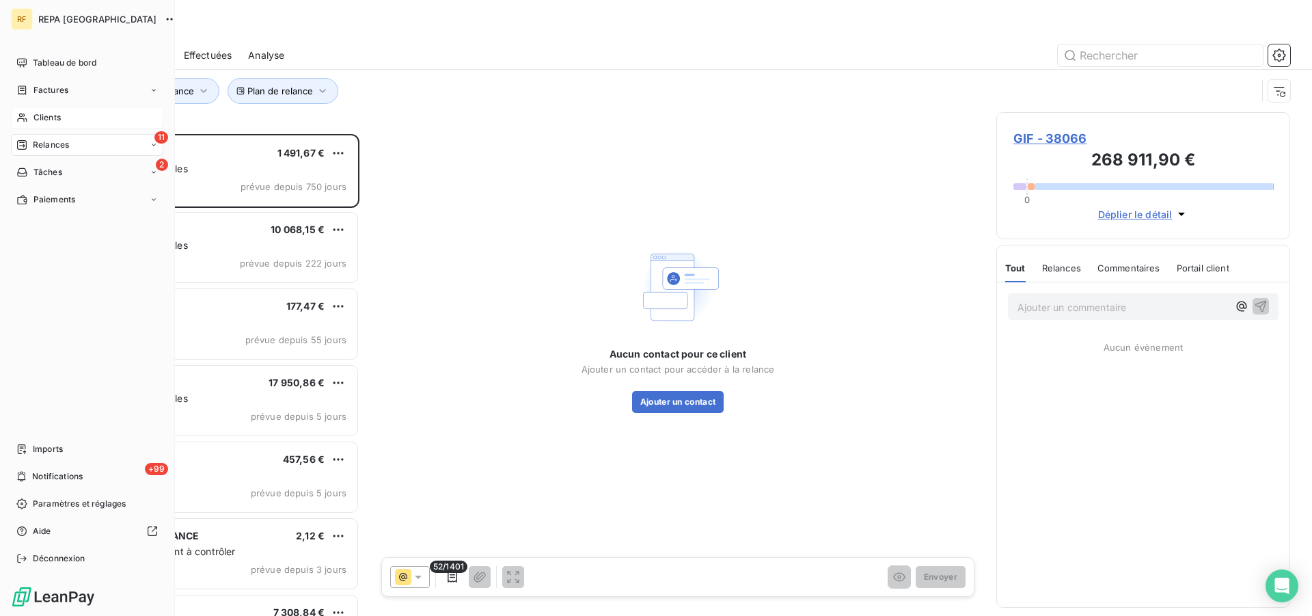
click at [52, 116] on span "Clients" at bounding box center [46, 117] width 27 height 12
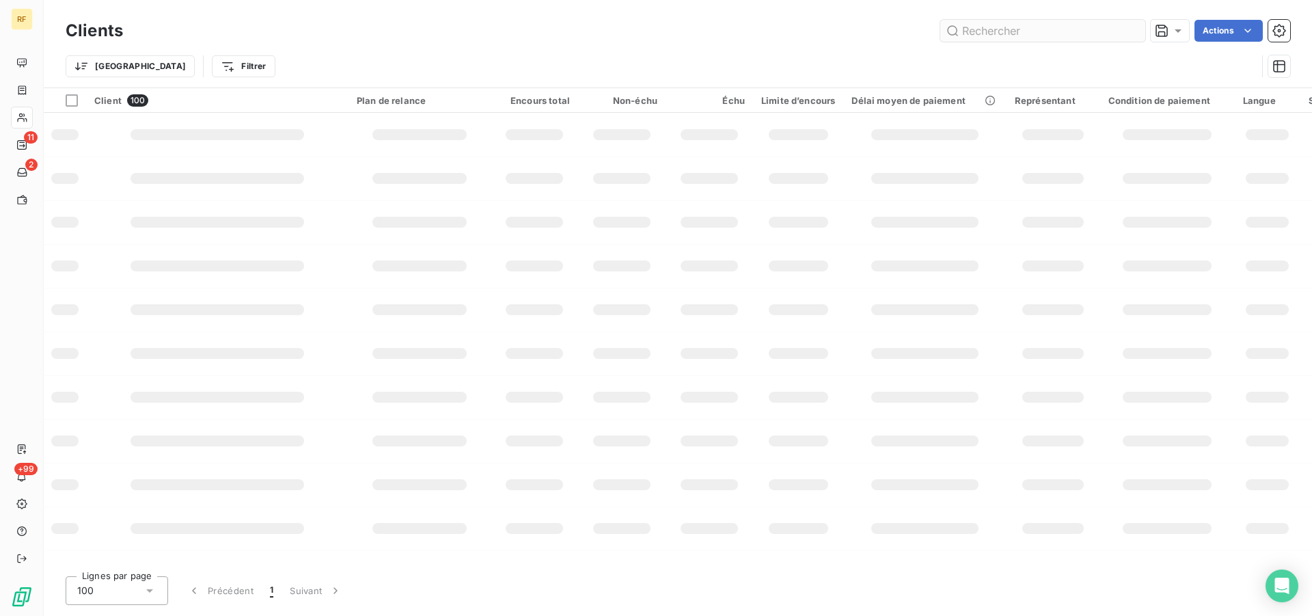
click at [1037, 33] on input "text" at bounding box center [1043, 31] width 205 height 22
type input "95038"
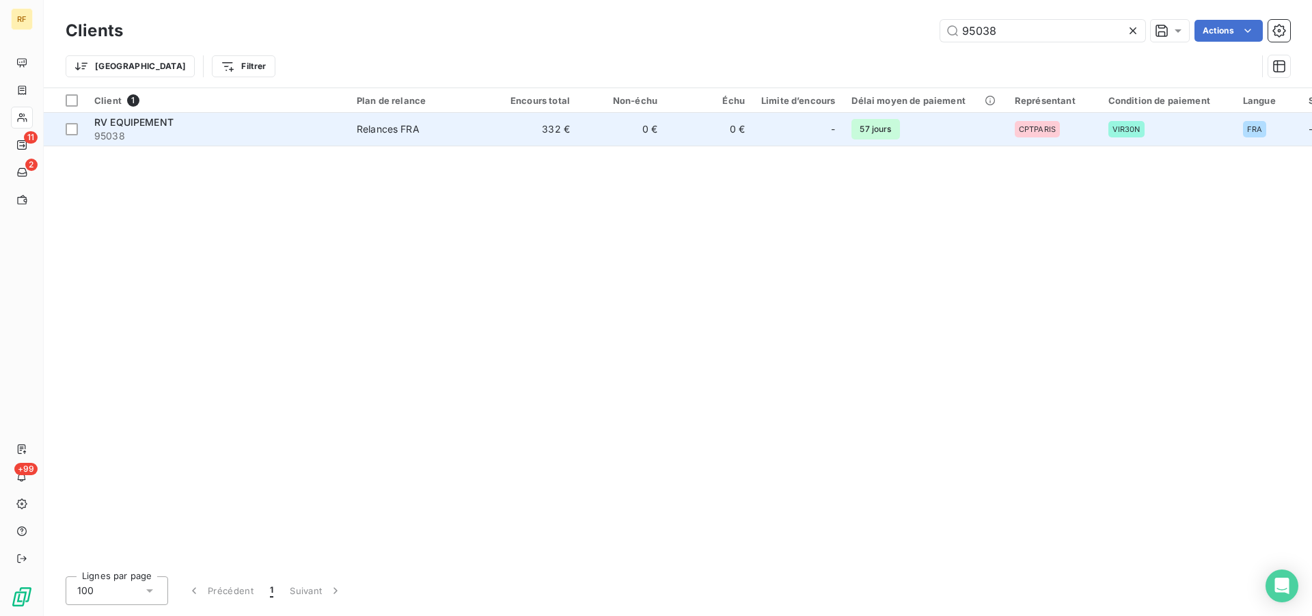
click at [552, 128] on td "332 €" at bounding box center [534, 129] width 87 height 33
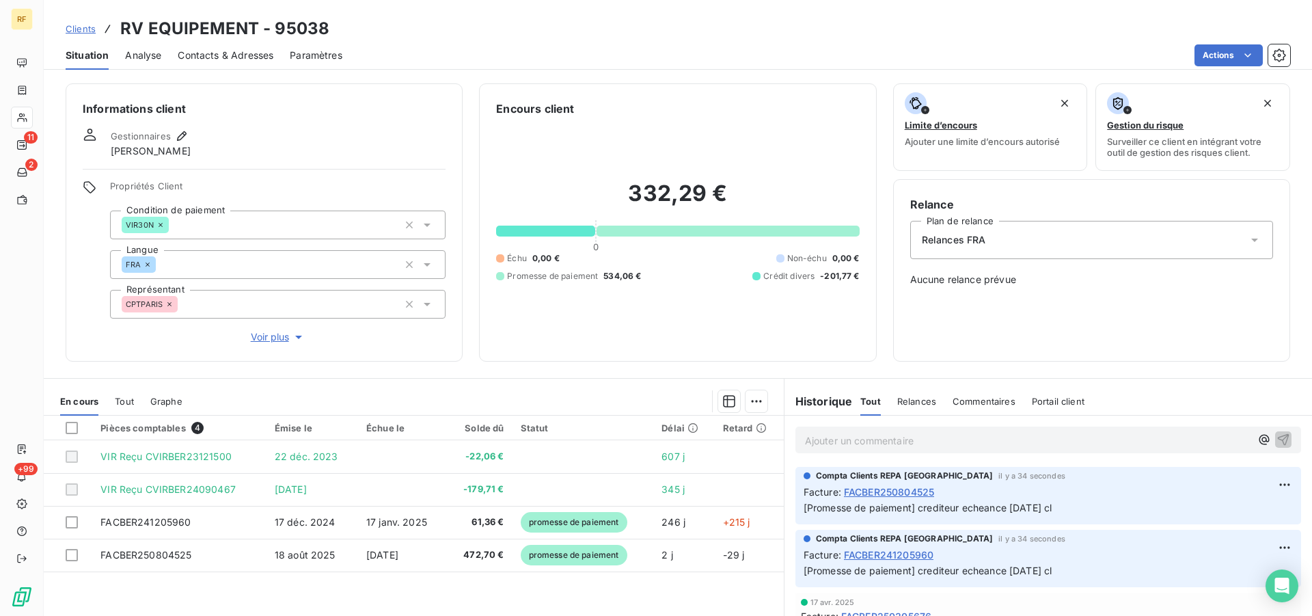
click at [915, 400] on span "Relances" at bounding box center [916, 401] width 39 height 11
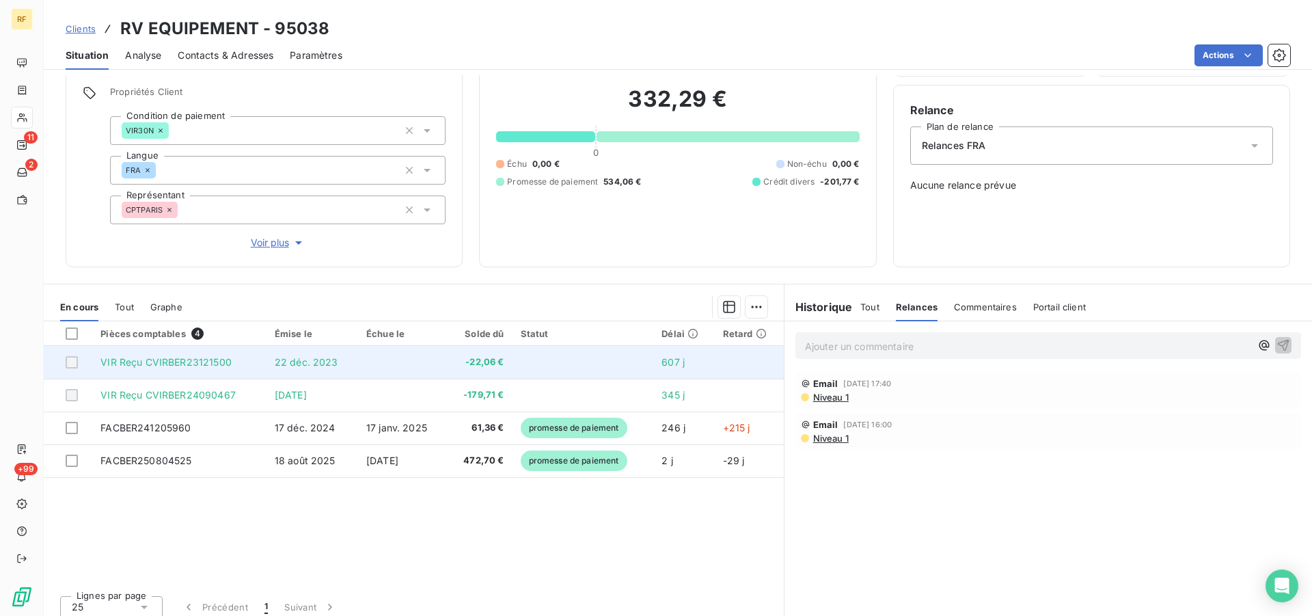
scroll to position [104, 0]
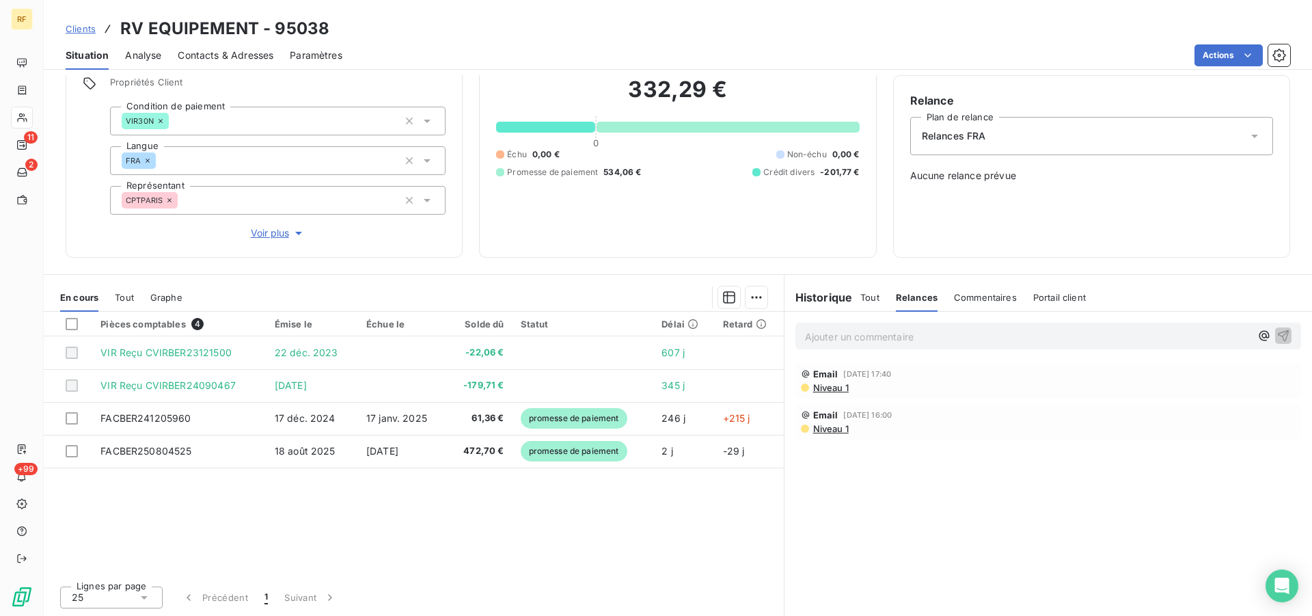
click at [919, 301] on span "Relances" at bounding box center [917, 297] width 42 height 11
click at [882, 336] on p "Ajouter un commentaire ﻿" at bounding box center [1028, 336] width 446 height 17
click at [1262, 336] on div "[DATE] envoyer un relevé crédit cl" at bounding box center [1048, 335] width 487 height 17
click at [1277, 330] on icon "button" at bounding box center [1284, 335] width 14 height 14
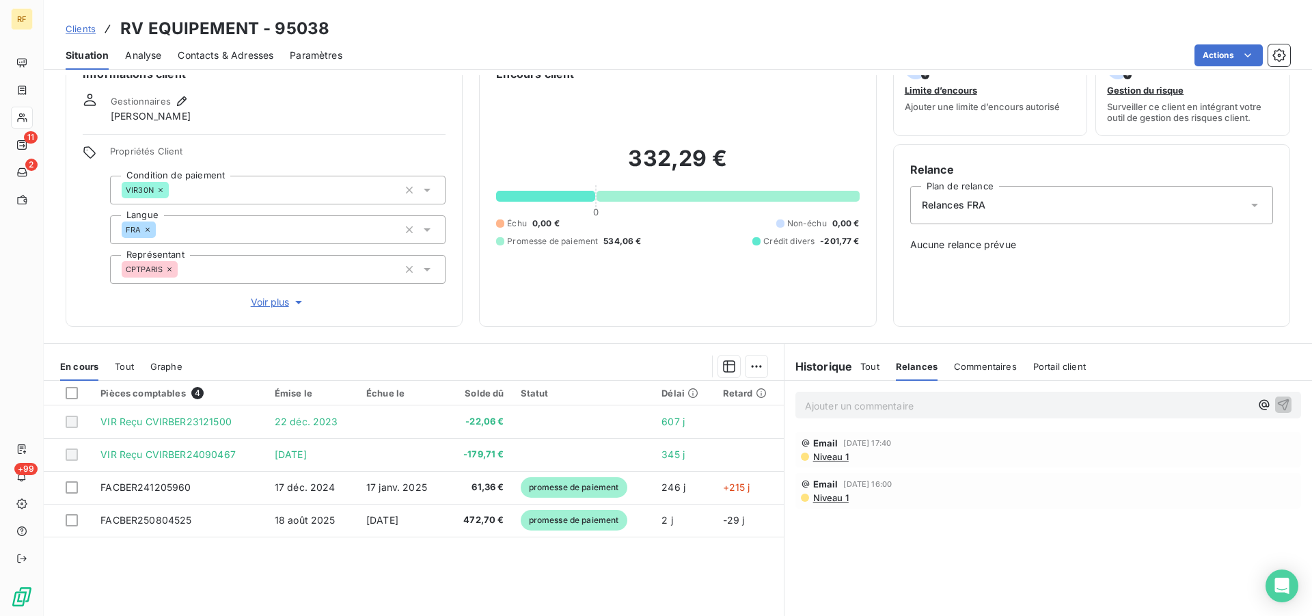
scroll to position [34, 0]
click at [869, 368] on span "Tout" at bounding box center [870, 367] width 19 height 11
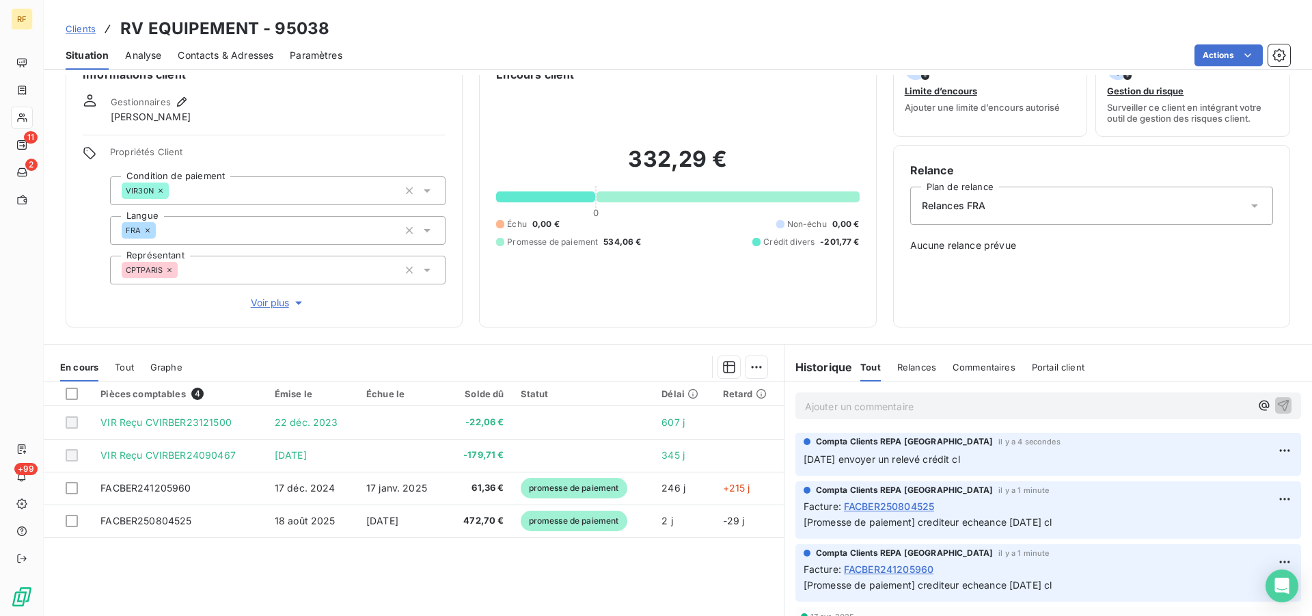
click at [249, 57] on span "Contacts & Adresses" at bounding box center [226, 56] width 96 height 14
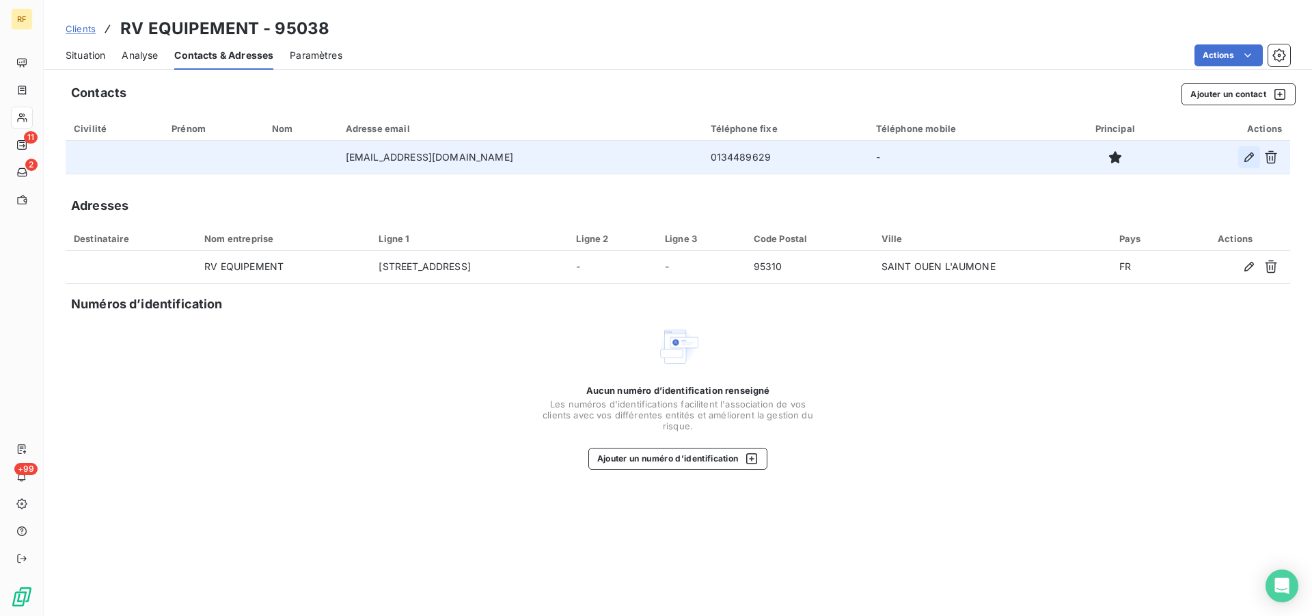
click at [1247, 158] on icon "button" at bounding box center [1250, 157] width 10 height 10
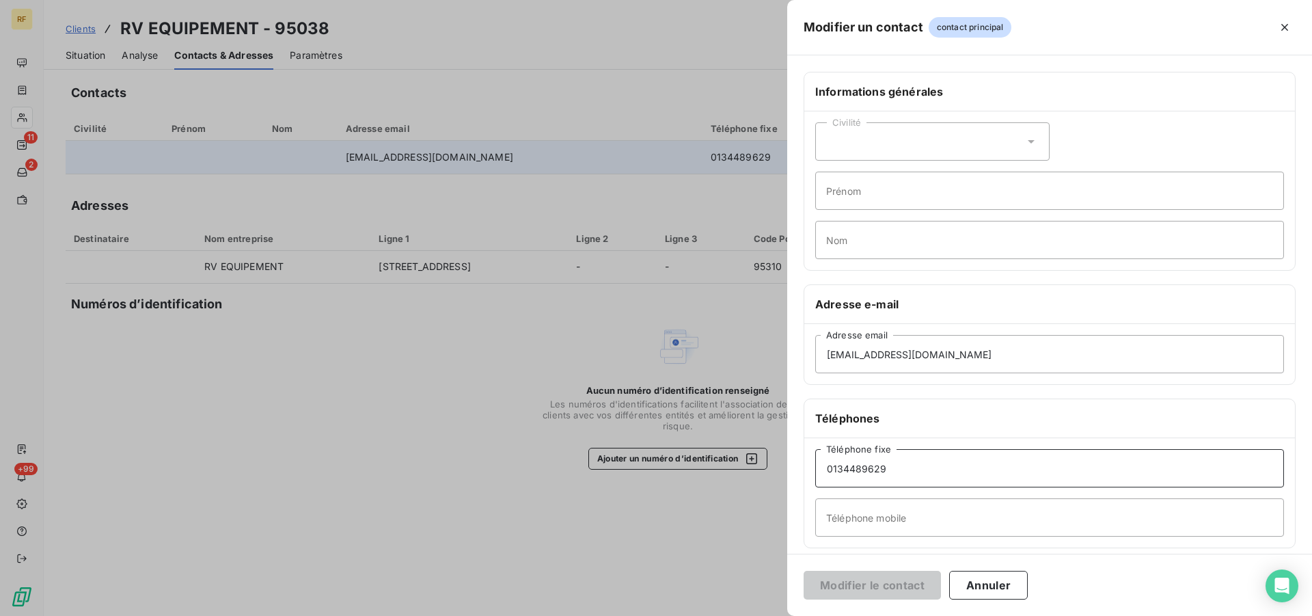
click at [928, 474] on input "0134489629" at bounding box center [1049, 468] width 469 height 38
drag, startPoint x: 937, startPoint y: 355, endPoint x: 815, endPoint y: 355, distance: 121.7
click at [815, 355] on input "[EMAIL_ADDRESS][DOMAIN_NAME]" at bounding box center [1049, 354] width 469 height 38
click at [979, 588] on button "Annuler" at bounding box center [988, 585] width 79 height 29
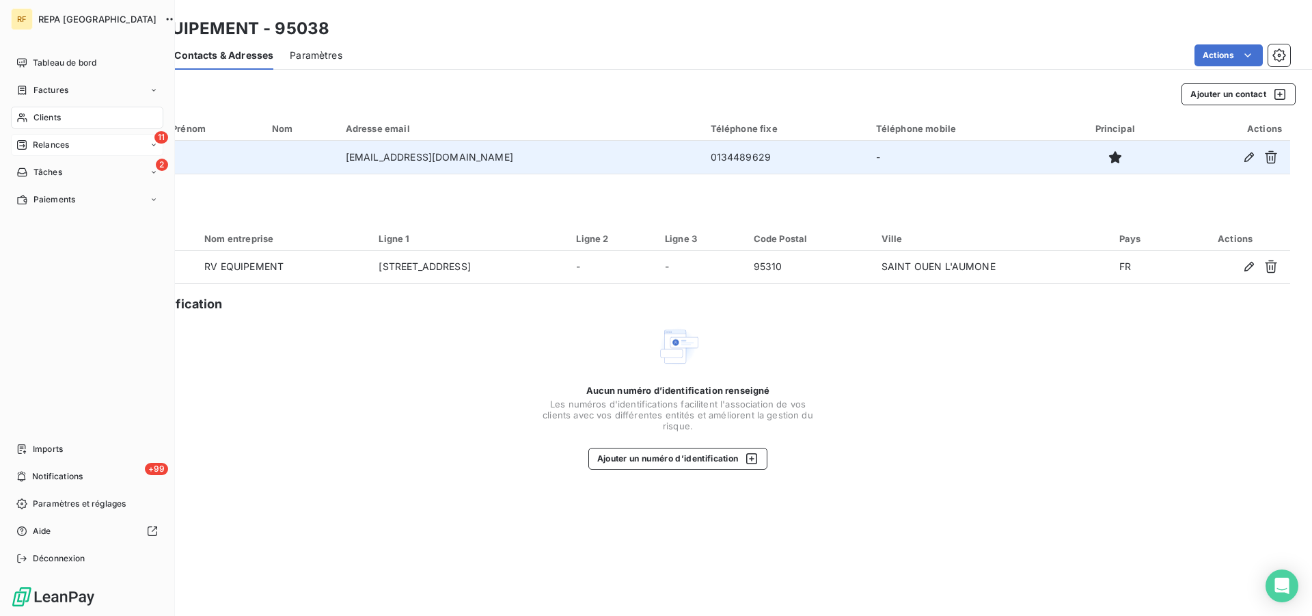
click at [36, 139] on span "Relances" at bounding box center [51, 145] width 36 height 12
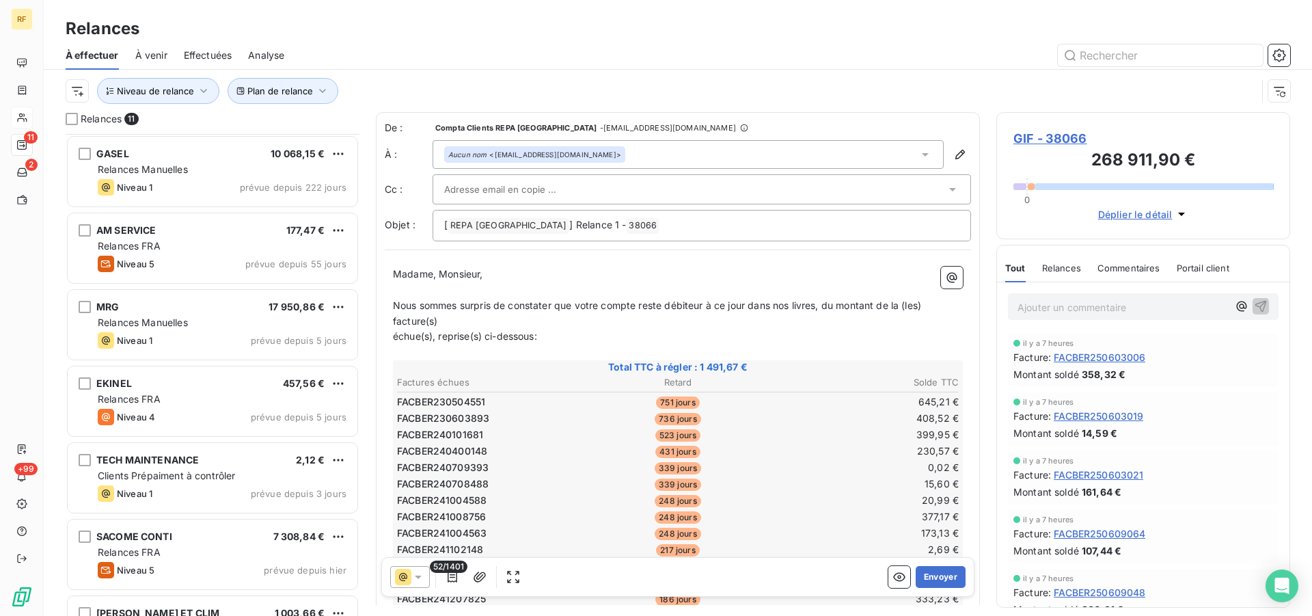
scroll to position [70, 0]
